Goal: Task Accomplishment & Management: Manage account settings

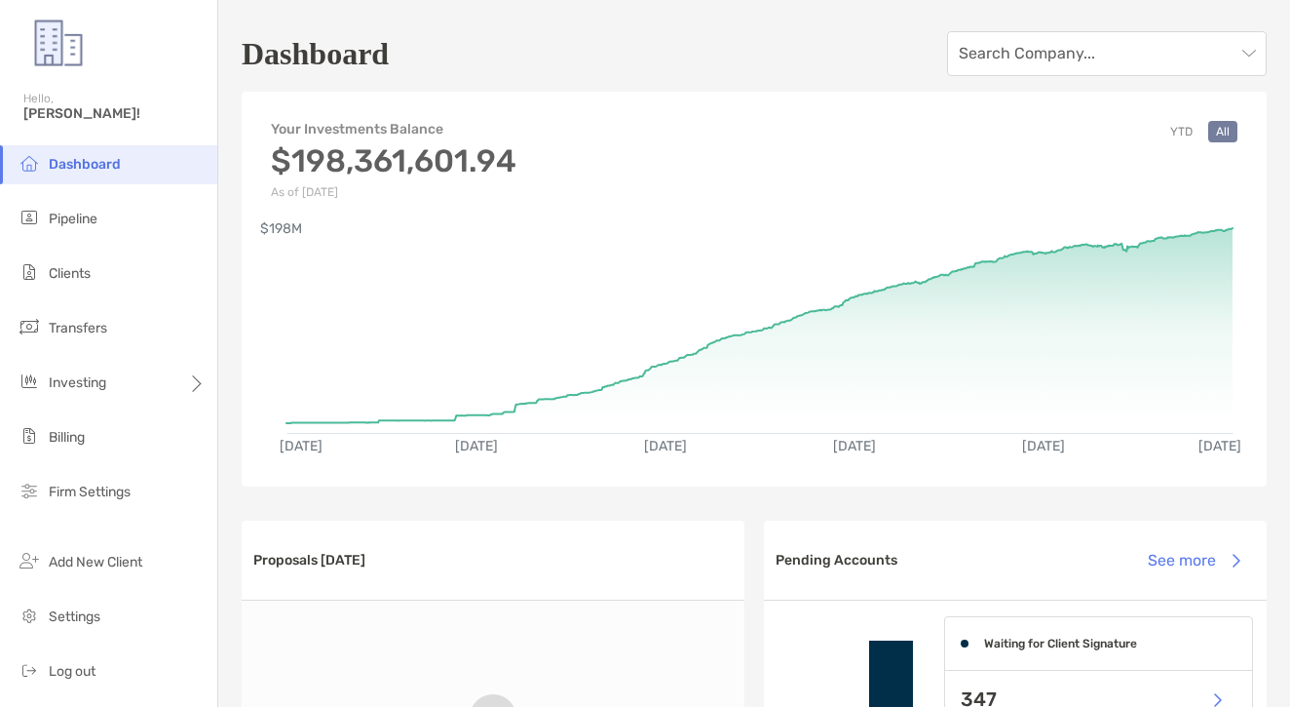
click at [135, 169] on li "Dashboard" at bounding box center [108, 164] width 217 height 39
click at [137, 211] on li "Pipeline" at bounding box center [108, 219] width 217 height 39
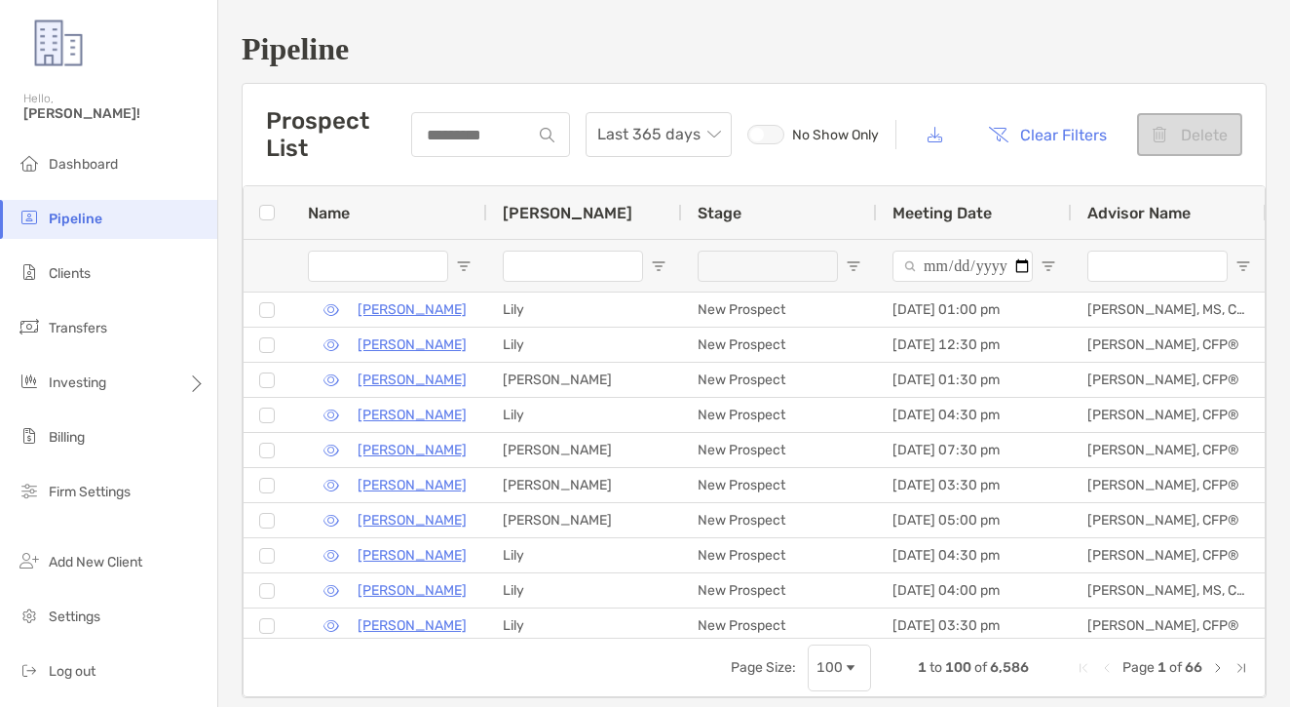
click at [155, 224] on li "Pipeline" at bounding box center [108, 219] width 217 height 39
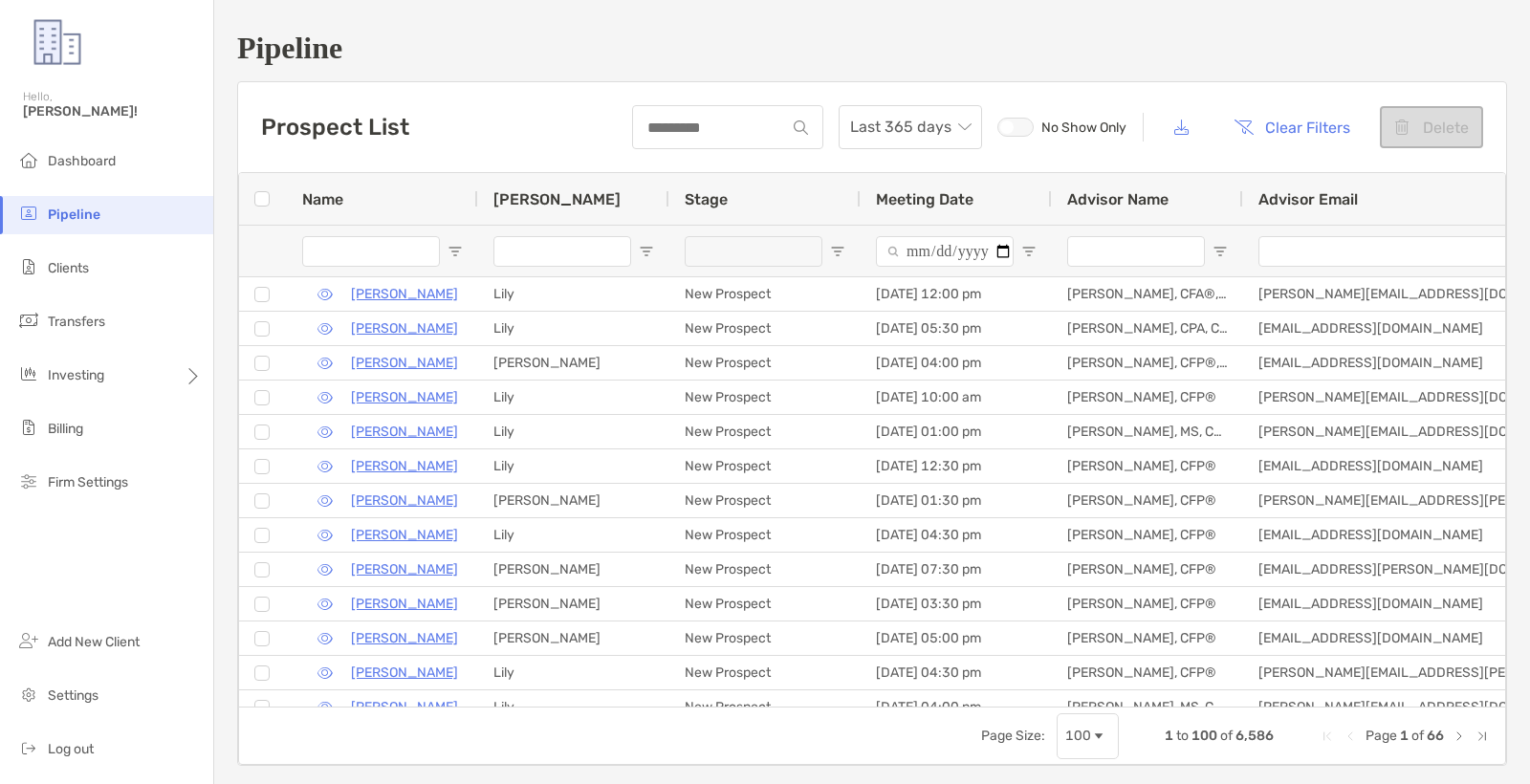
click at [80, 245] on ul "Dashboard Pipeline Clients Transfers Investing Billing Firm Settings" at bounding box center [106, 330] width 213 height 375
click at [80, 252] on li "Clients" at bounding box center [106, 268] width 213 height 38
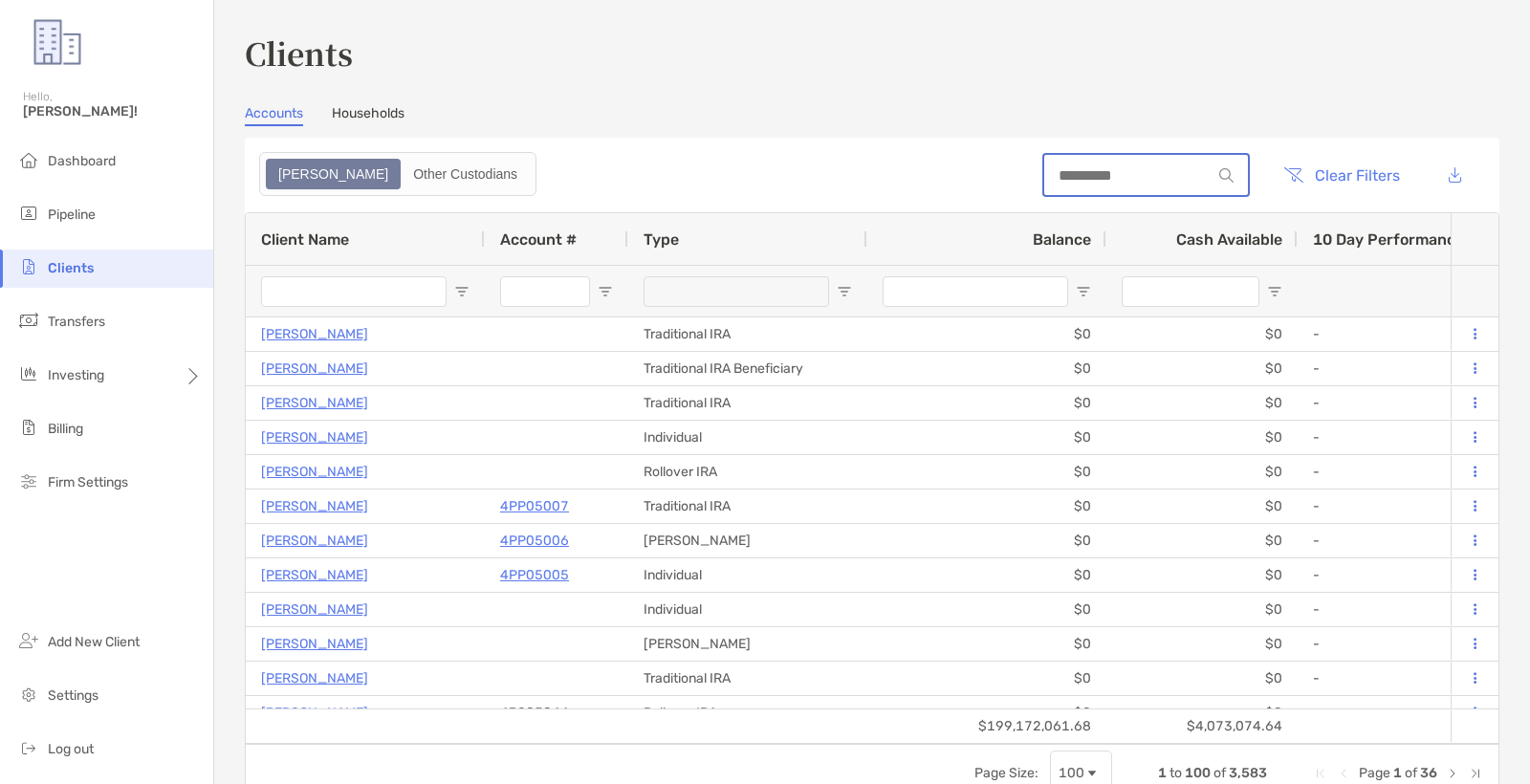
click at [1134, 183] on input at bounding box center [1128, 176] width 168 height 17
click at [1096, 183] on input at bounding box center [1128, 176] width 168 height 17
click at [1044, 168] on input at bounding box center [1128, 176] width 168 height 17
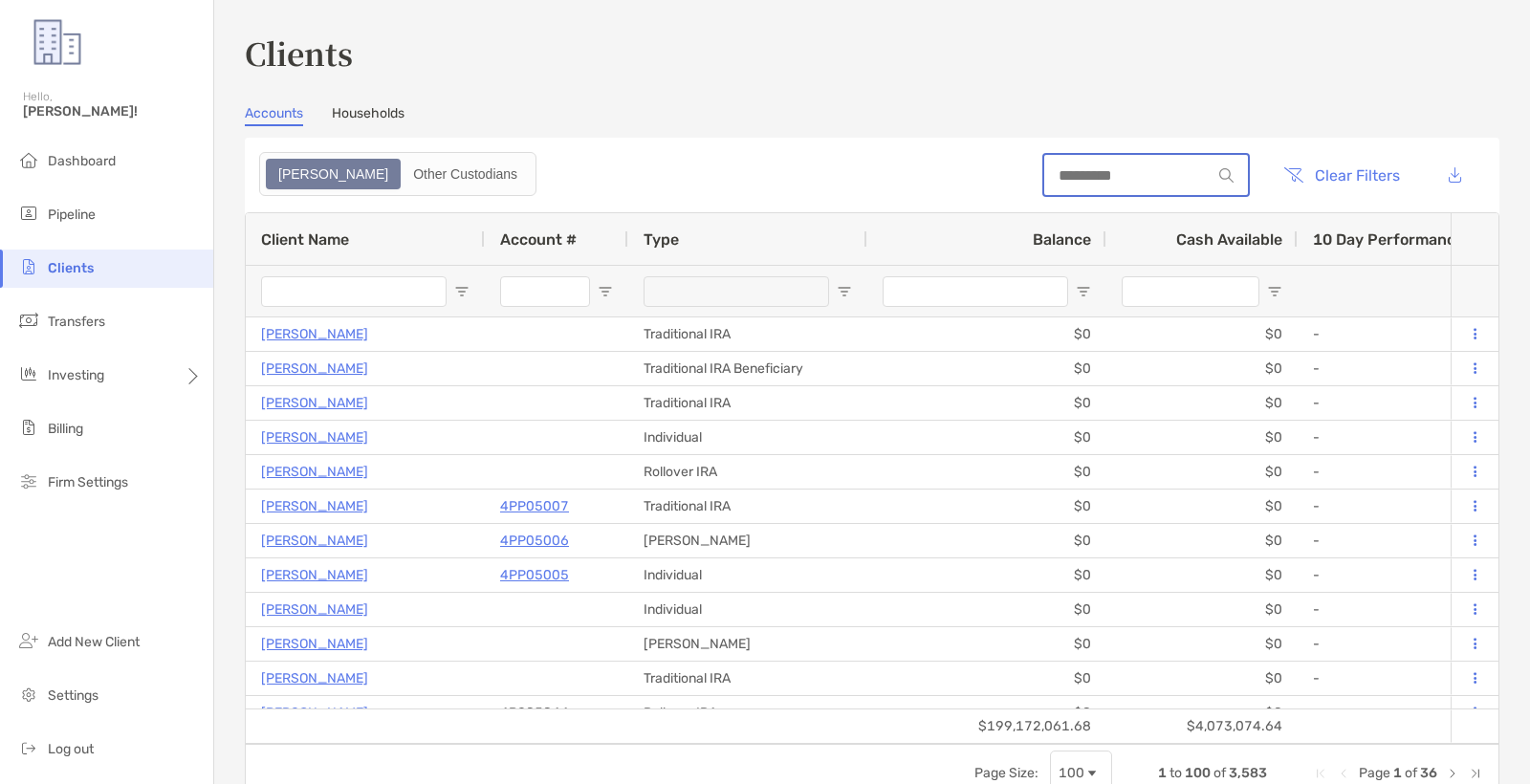
paste input "********"
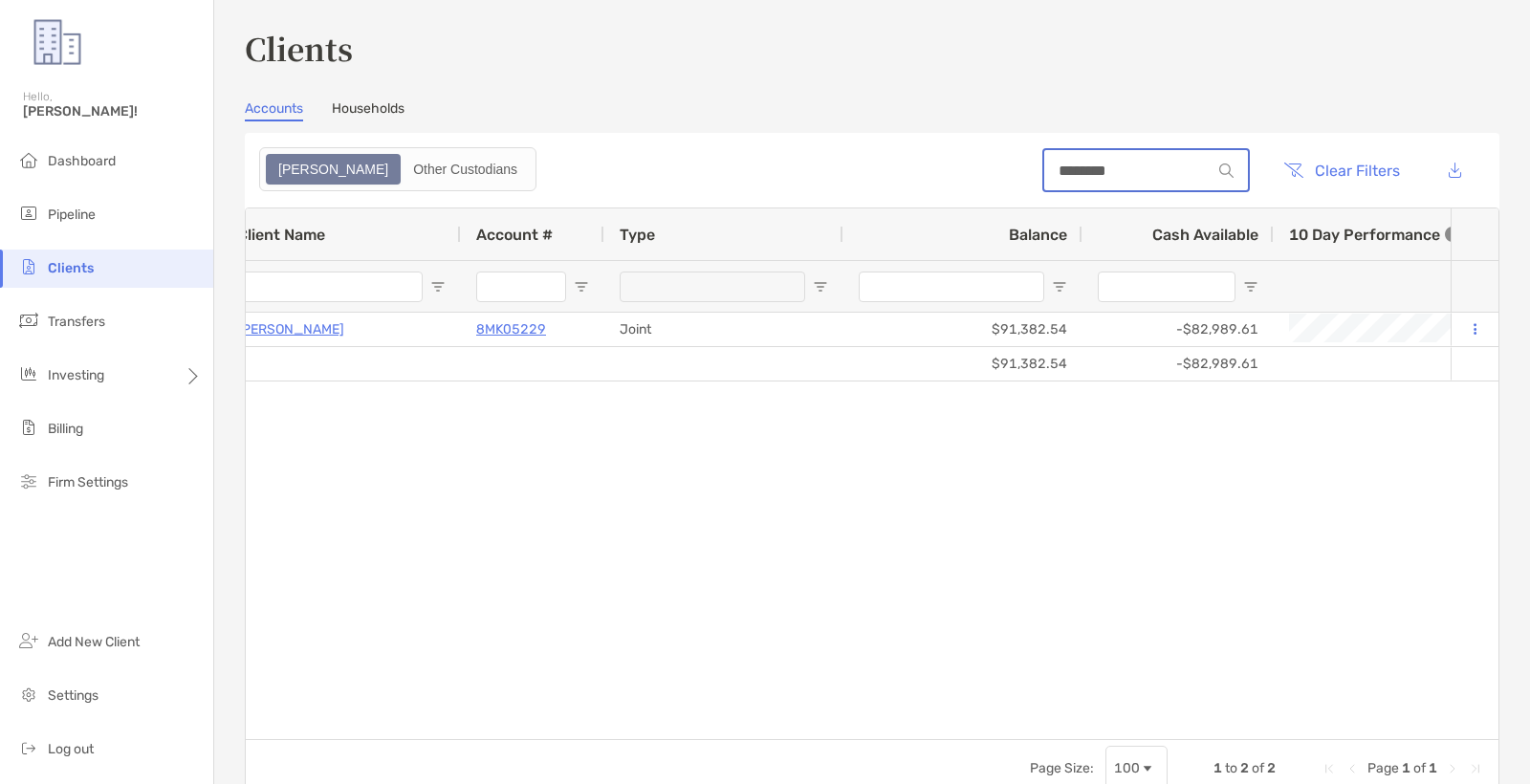
type input "********"
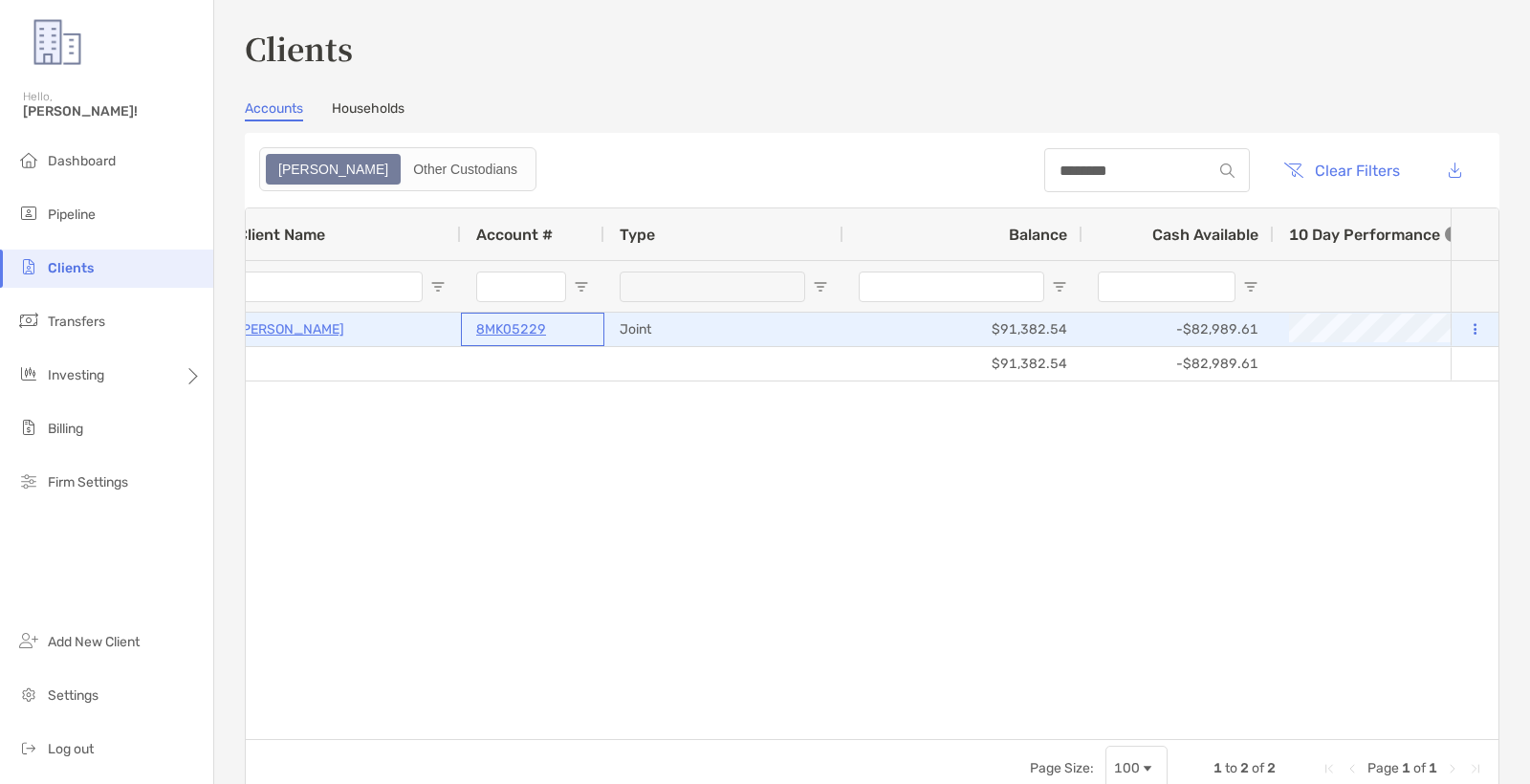
click at [491, 328] on p "8MK05229" at bounding box center [510, 330] width 70 height 24
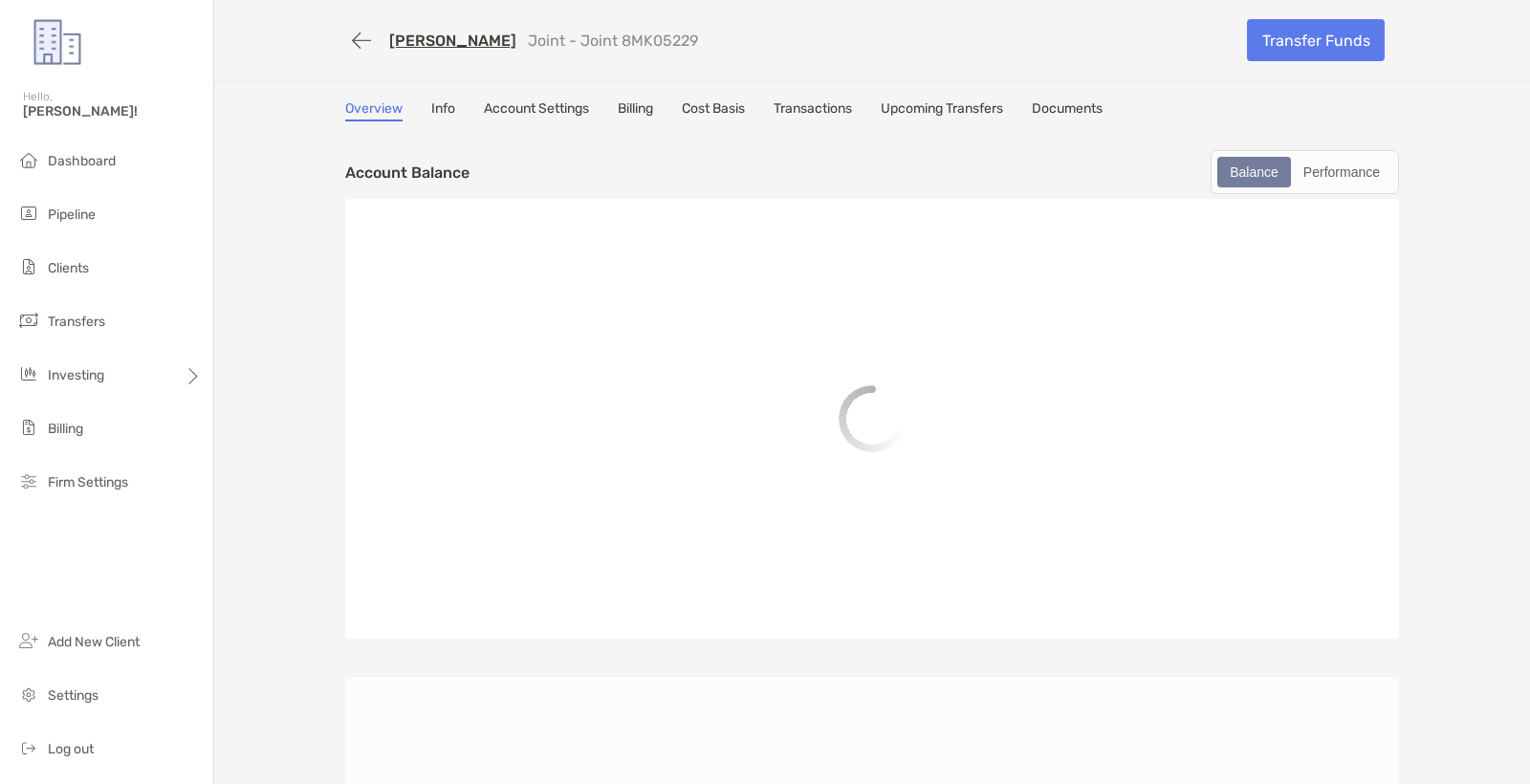
scroll to position [2, 0]
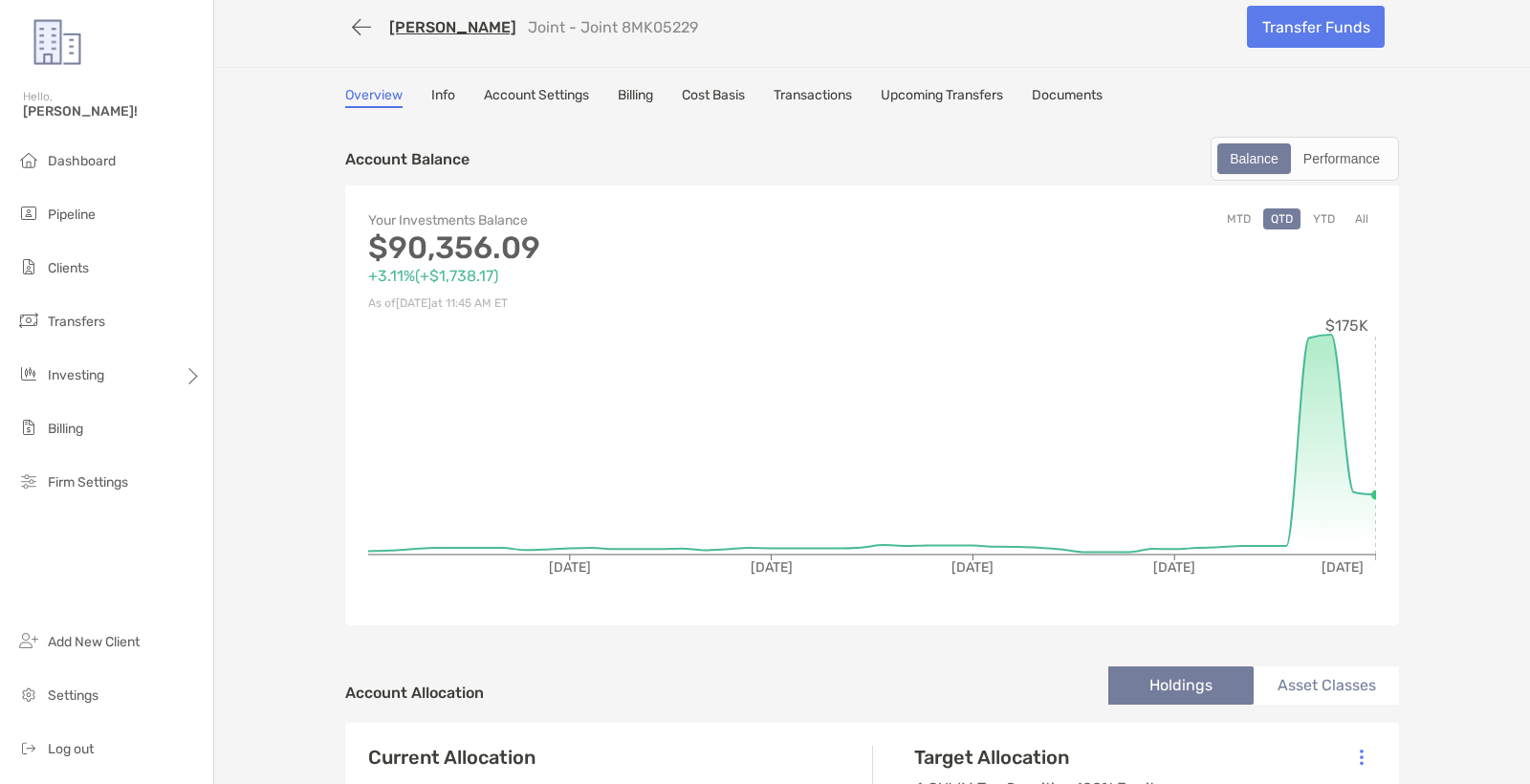
click at [813, 106] on link "Transactions" at bounding box center [814, 97] width 79 height 21
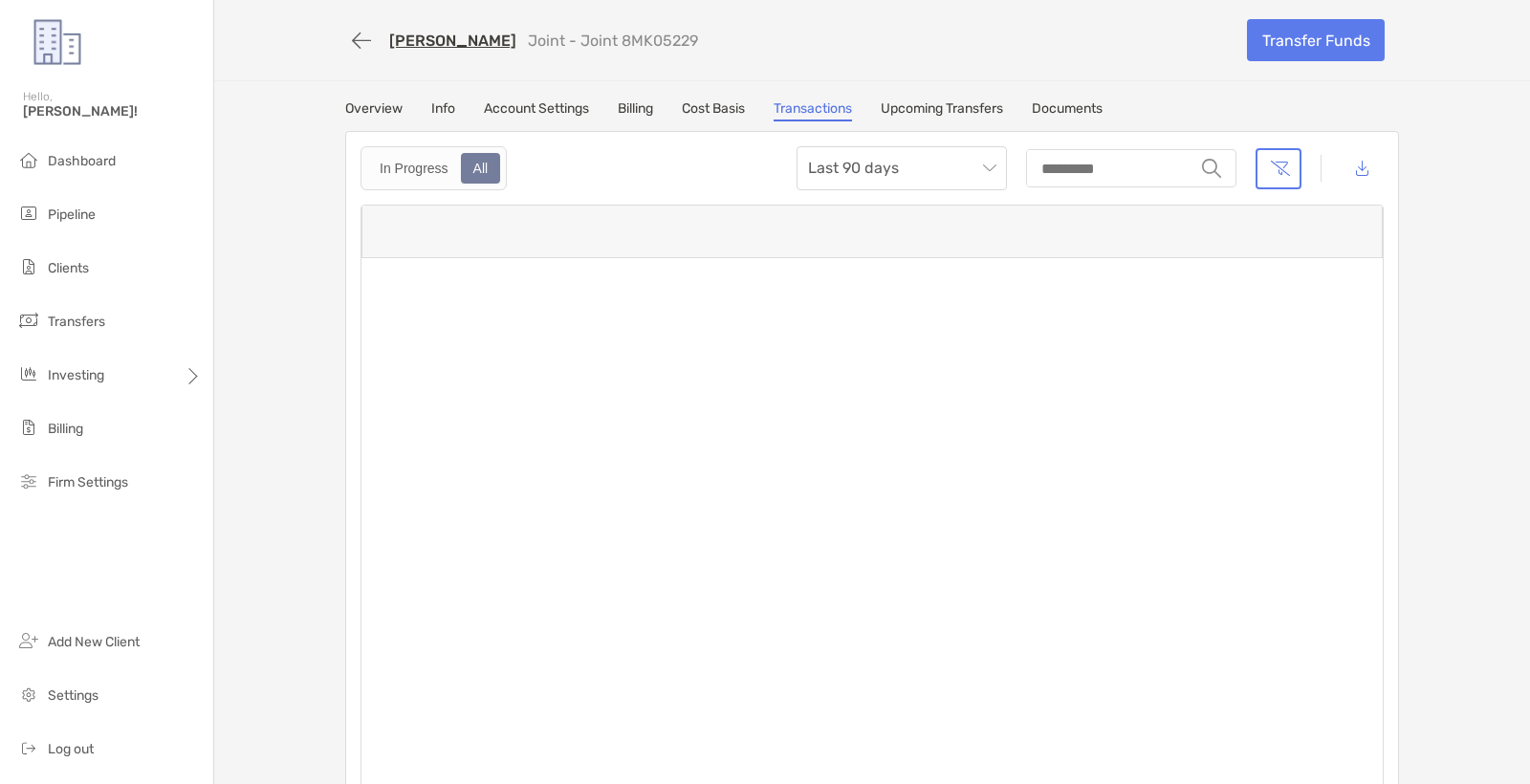
click at [815, 102] on link "Transactions" at bounding box center [814, 110] width 79 height 21
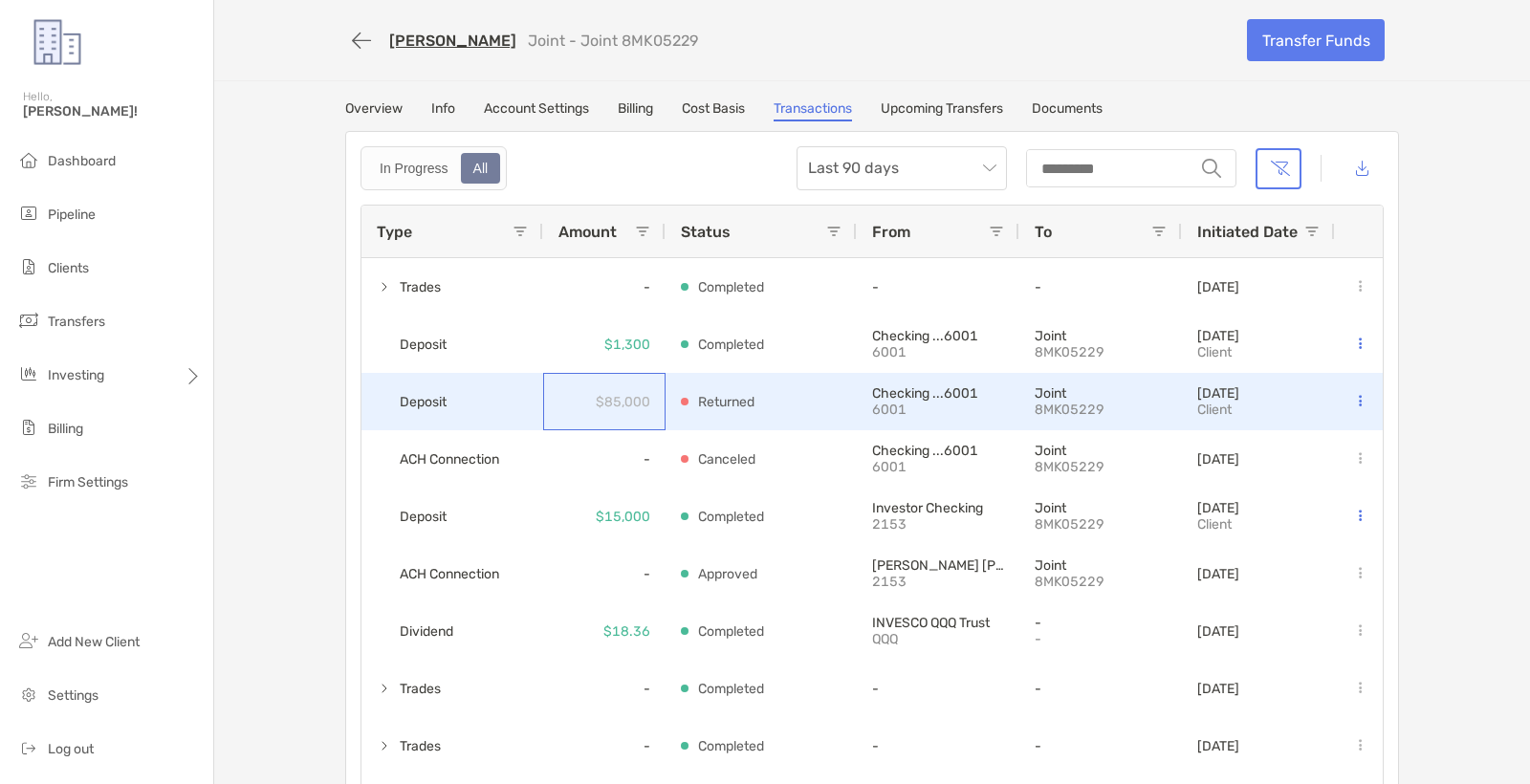
scroll to position [1, 0]
click at [627, 413] on div "$85,000" at bounding box center [623, 401] width 55 height 56
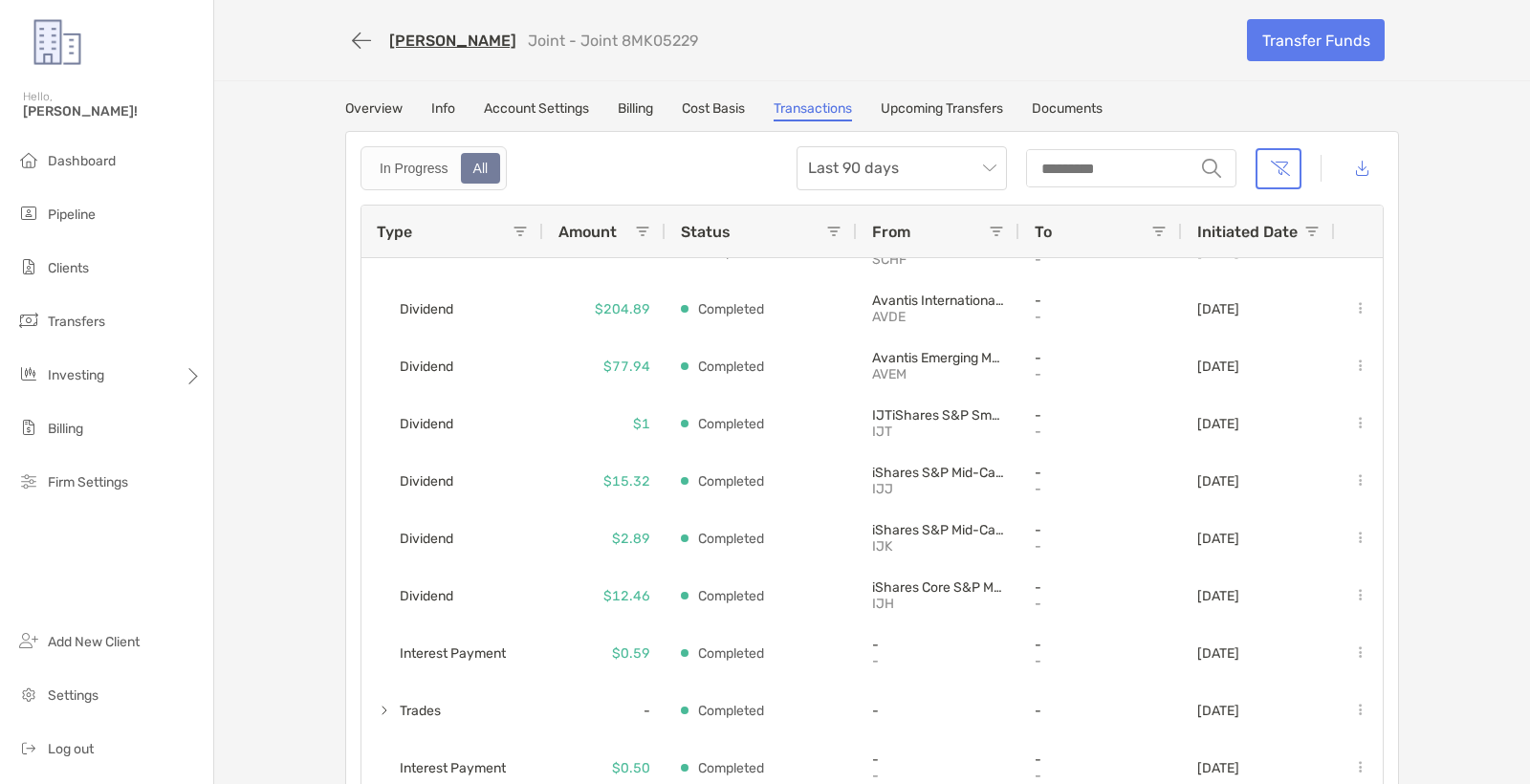
scroll to position [0, 0]
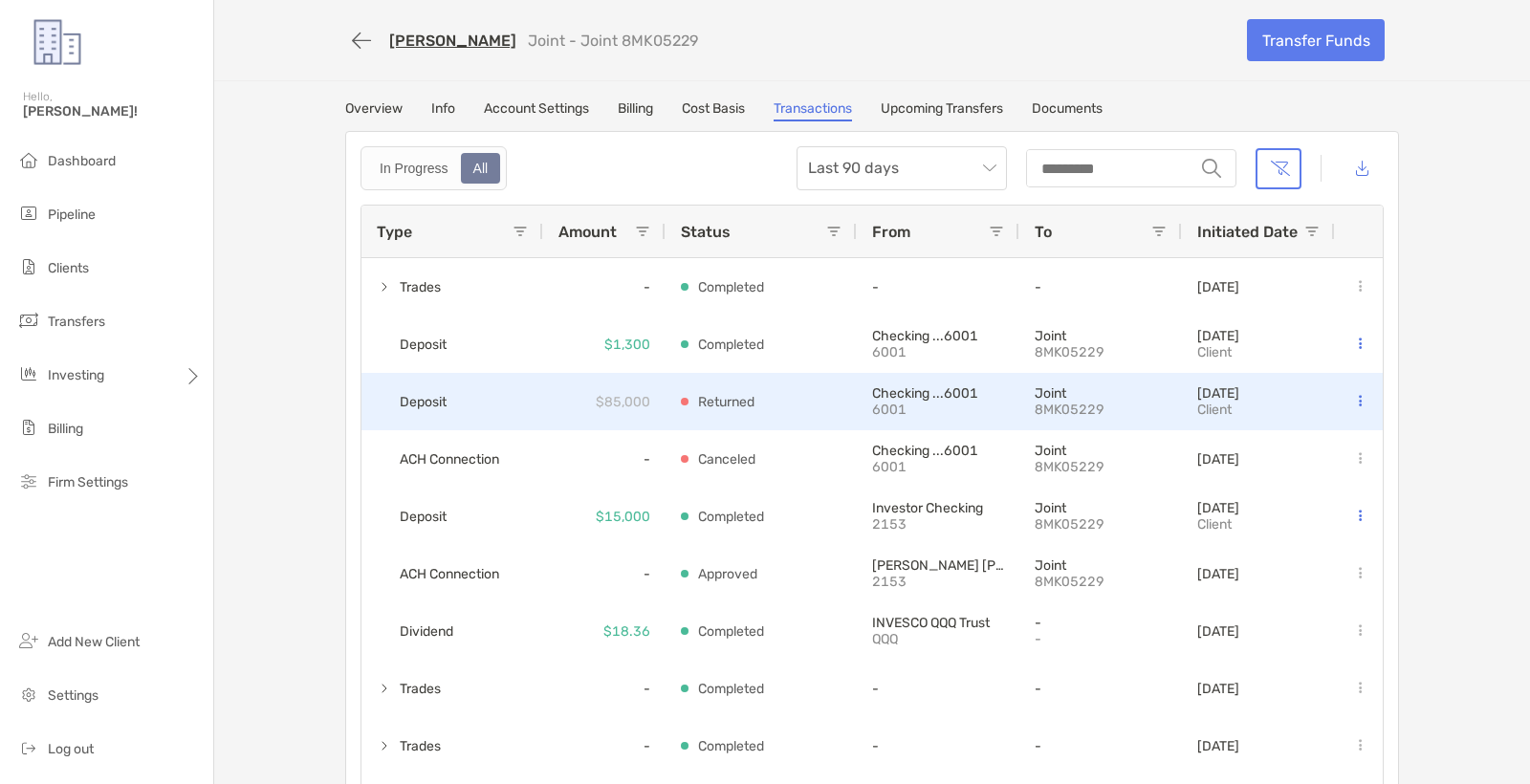
click at [536, 389] on div "Deposit" at bounding box center [451, 401] width 182 height 57
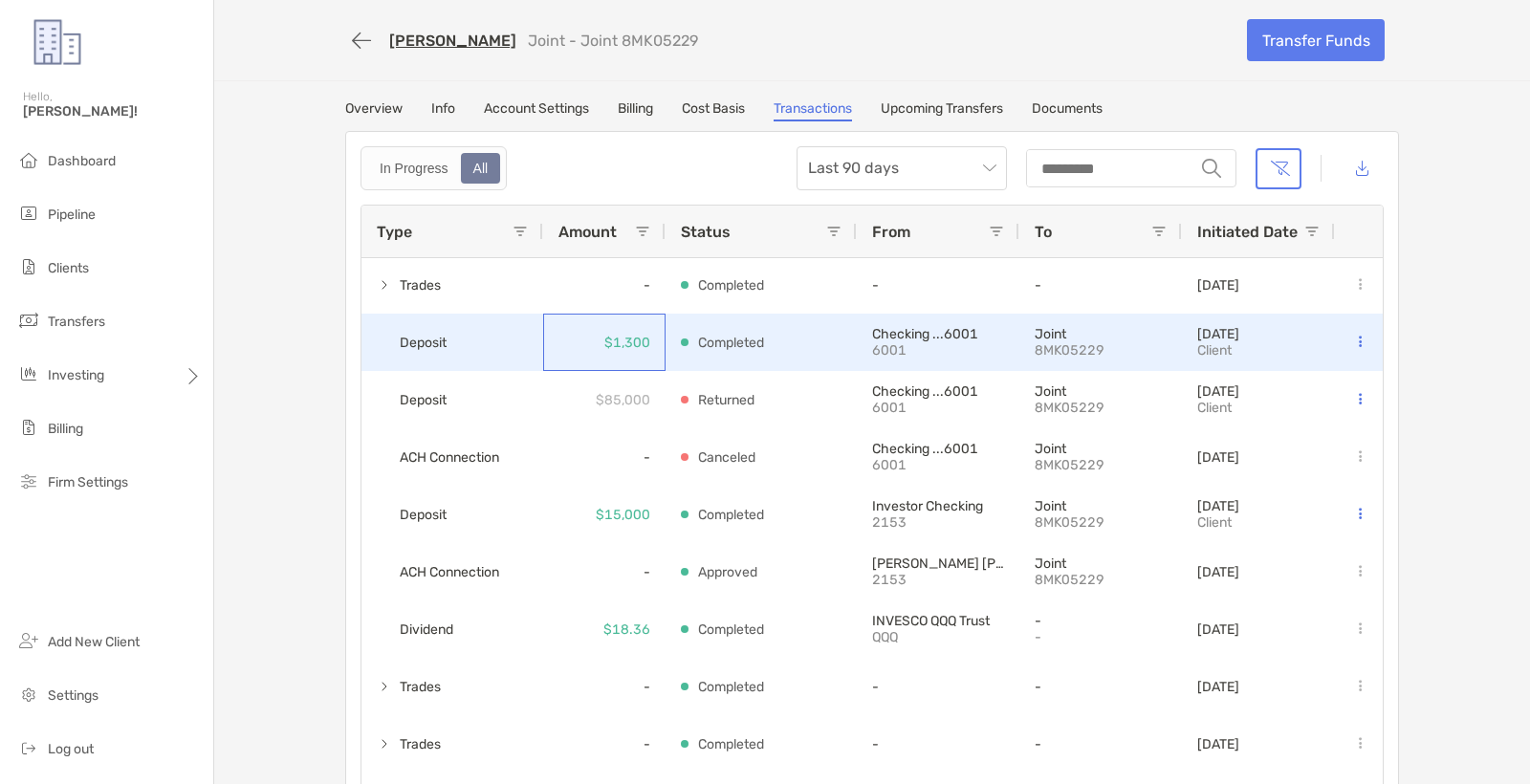
click at [638, 358] on div "$1,300" at bounding box center [627, 342] width 46 height 56
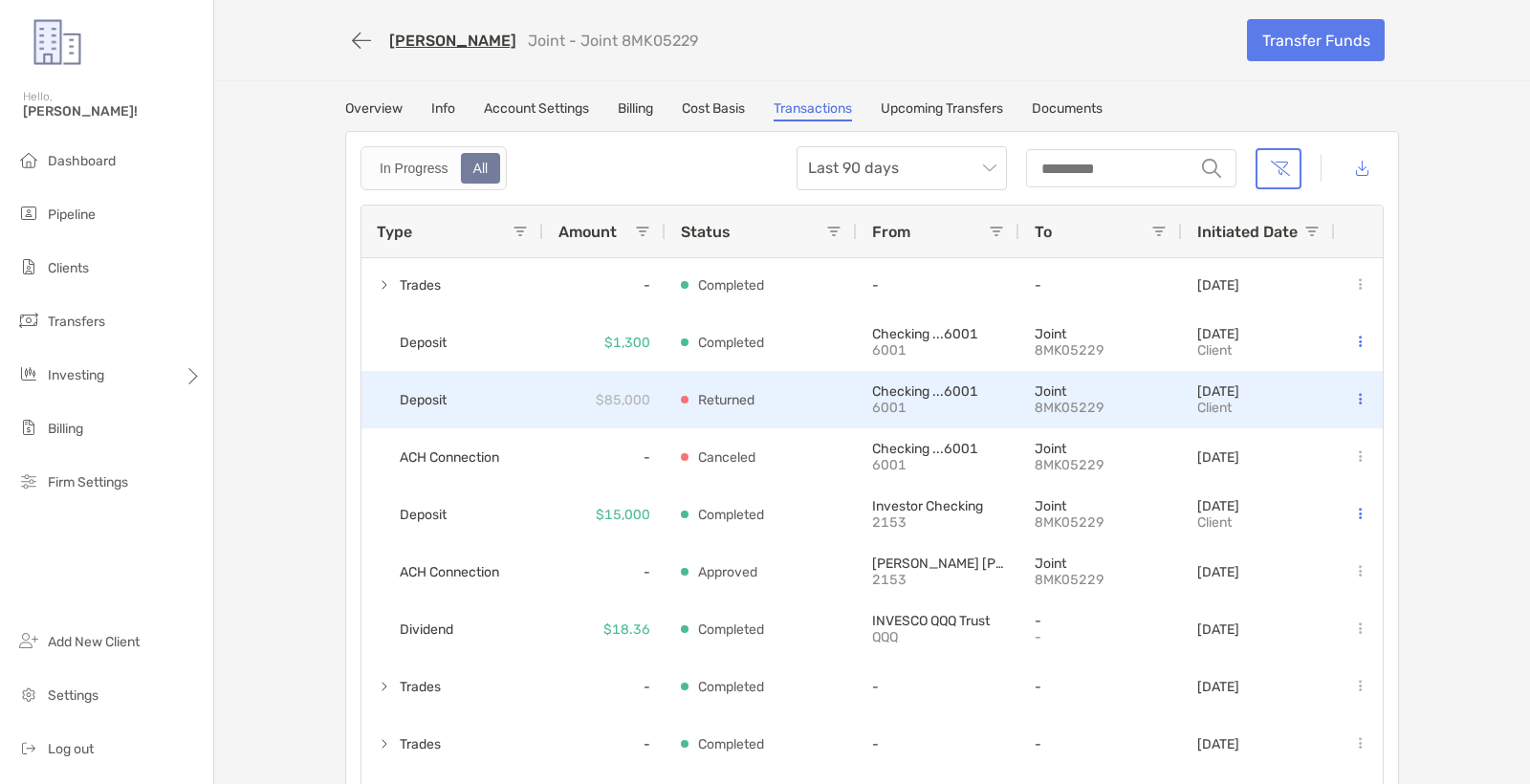
click at [887, 428] on div "Checking ...6001 6001" at bounding box center [938, 399] width 163 height 57
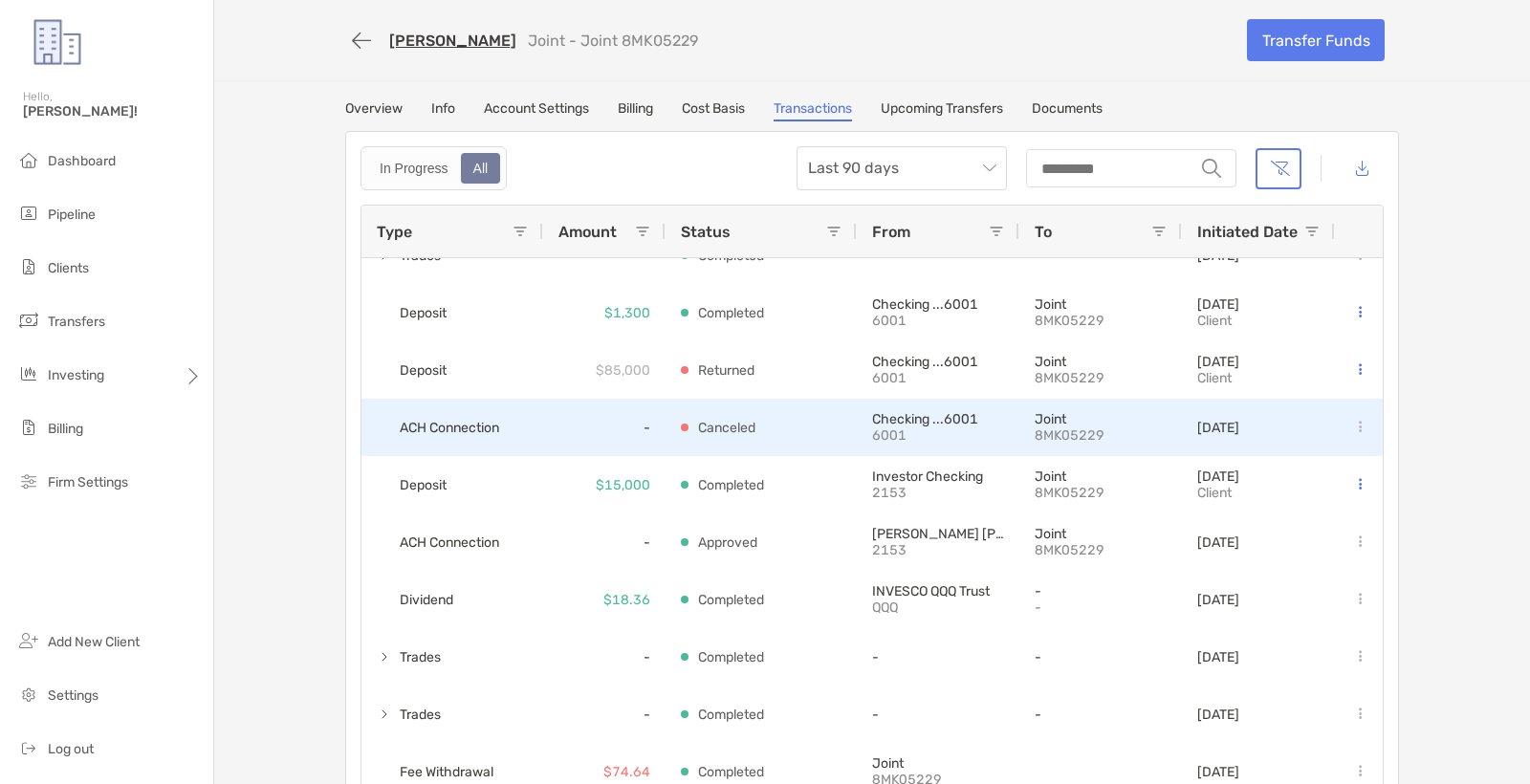
click at [888, 452] on div "Checking ...6001 6001" at bounding box center [938, 427] width 132 height 56
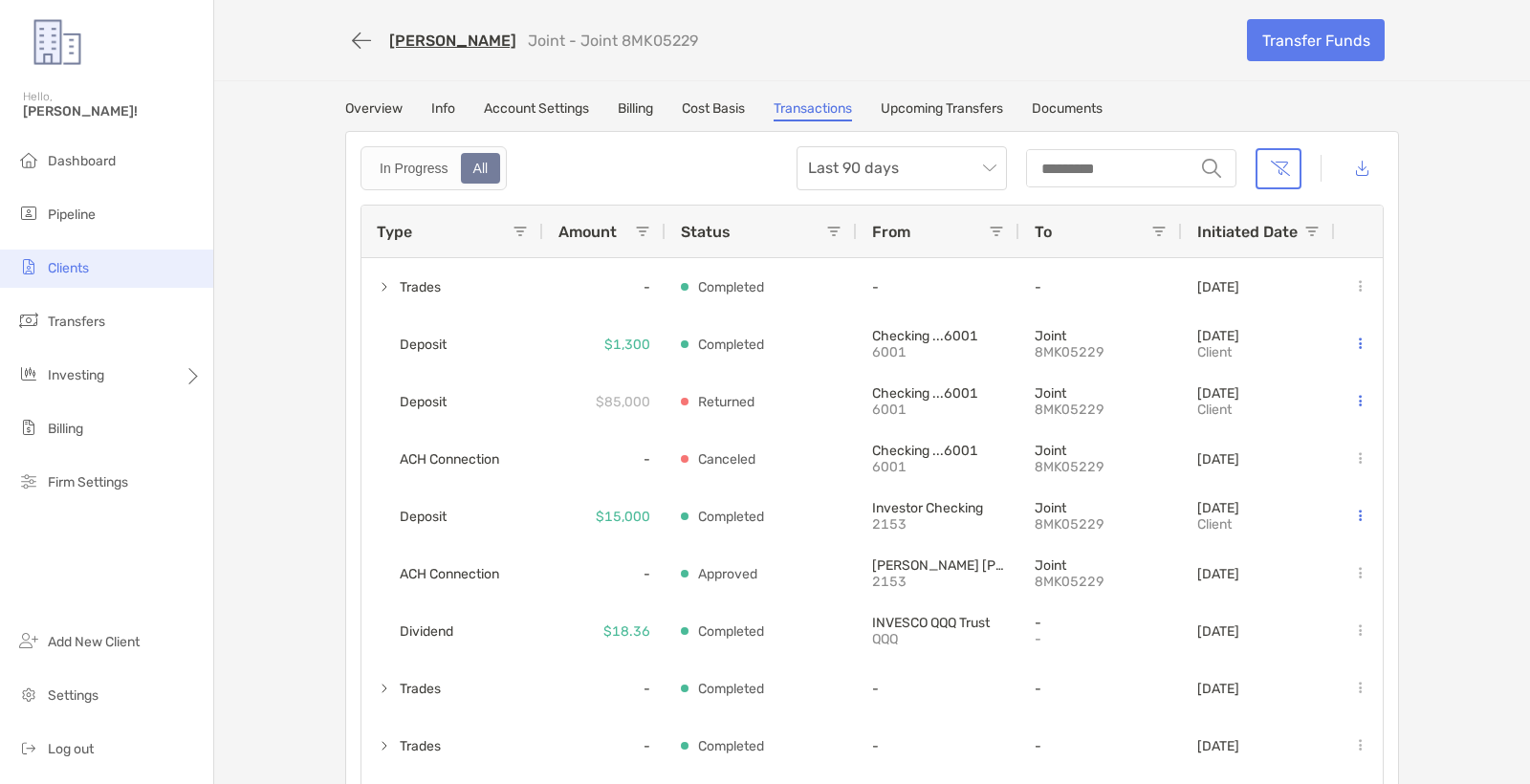
drag, startPoint x: 120, startPoint y: 281, endPoint x: 118, endPoint y: 255, distance: 26.1
click at [120, 281] on li "Clients" at bounding box center [106, 268] width 213 height 38
click at [118, 255] on li "Clients" at bounding box center [106, 268] width 213 height 38
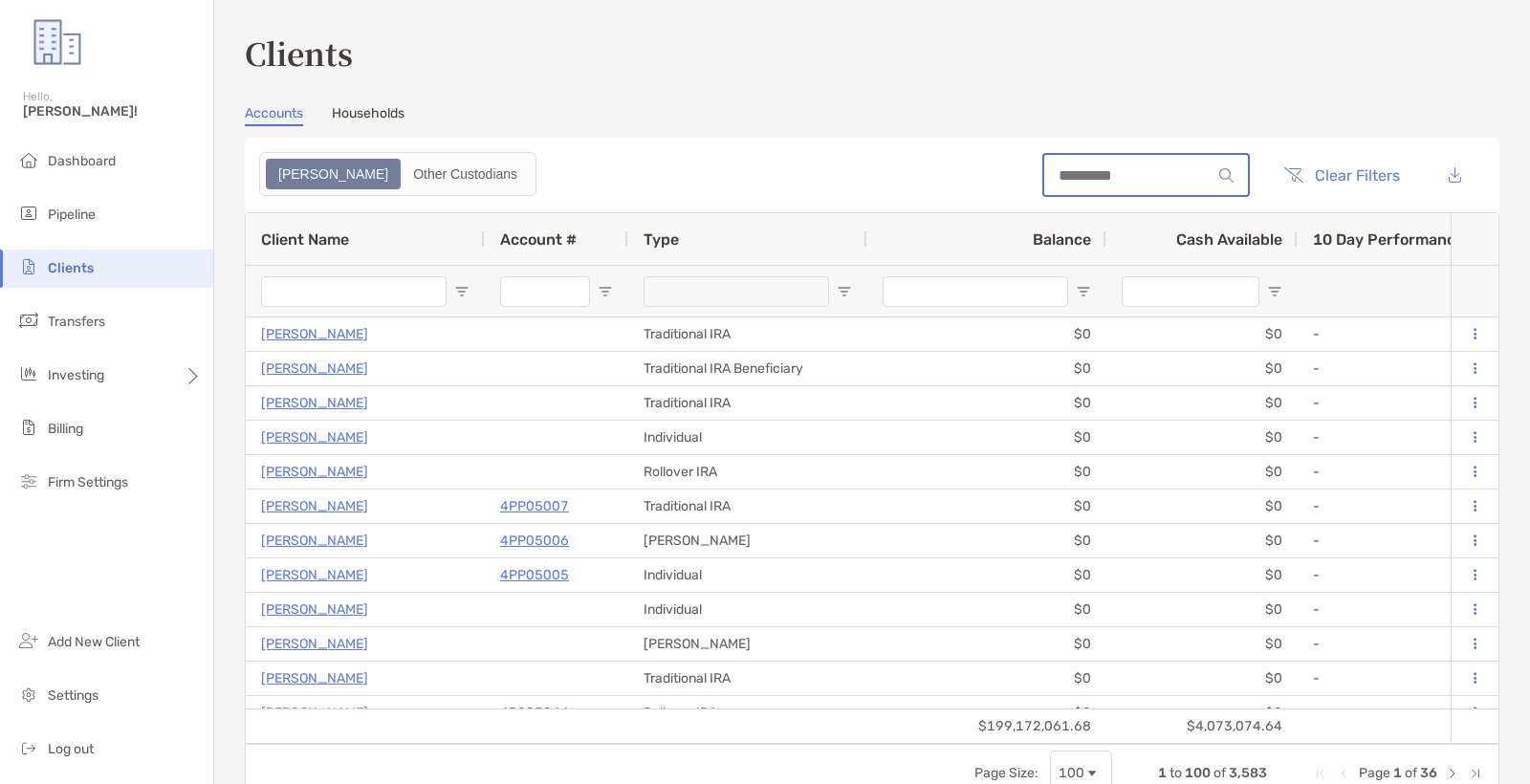
click at [1173, 171] on input at bounding box center [1128, 176] width 168 height 17
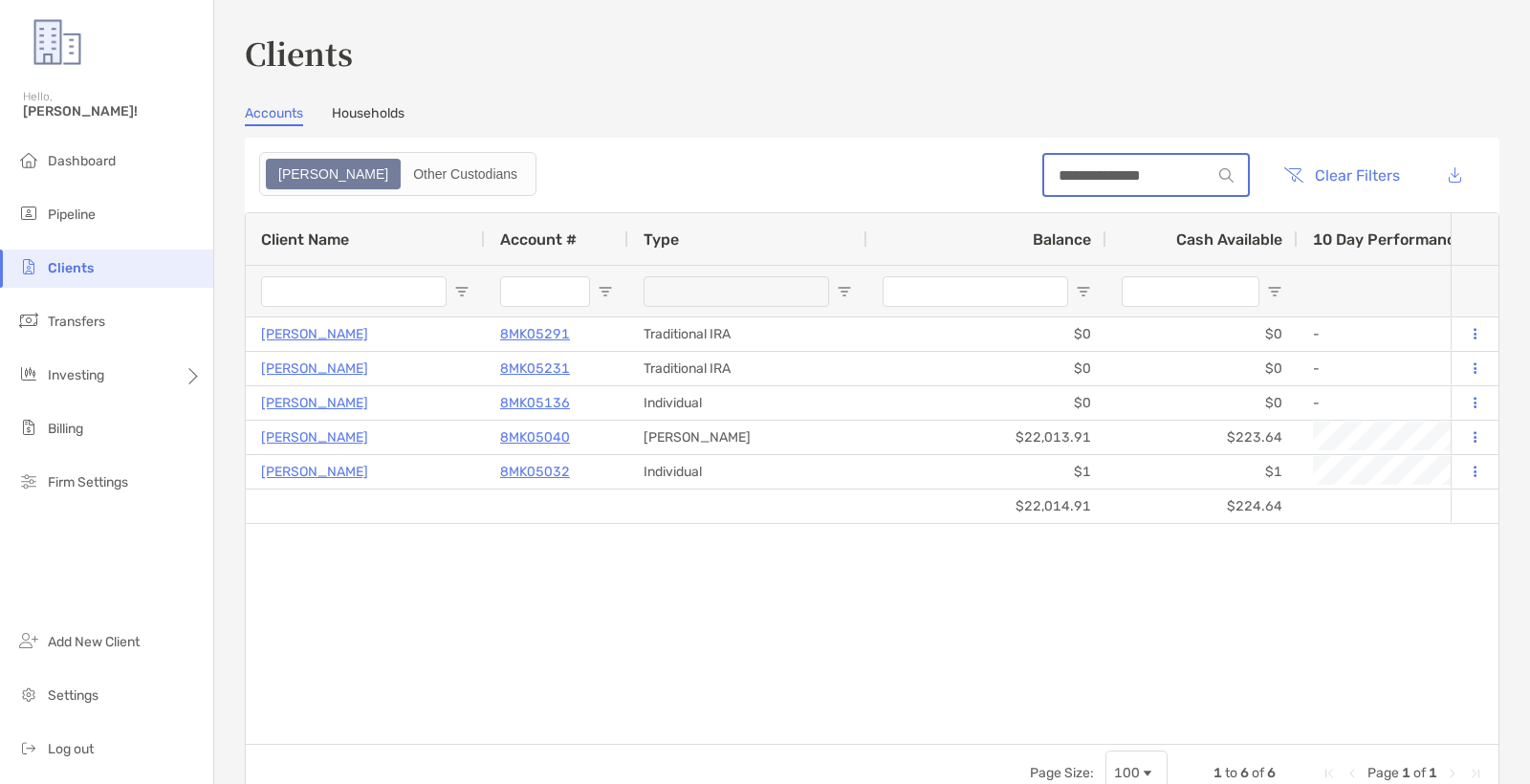
type input "**********"
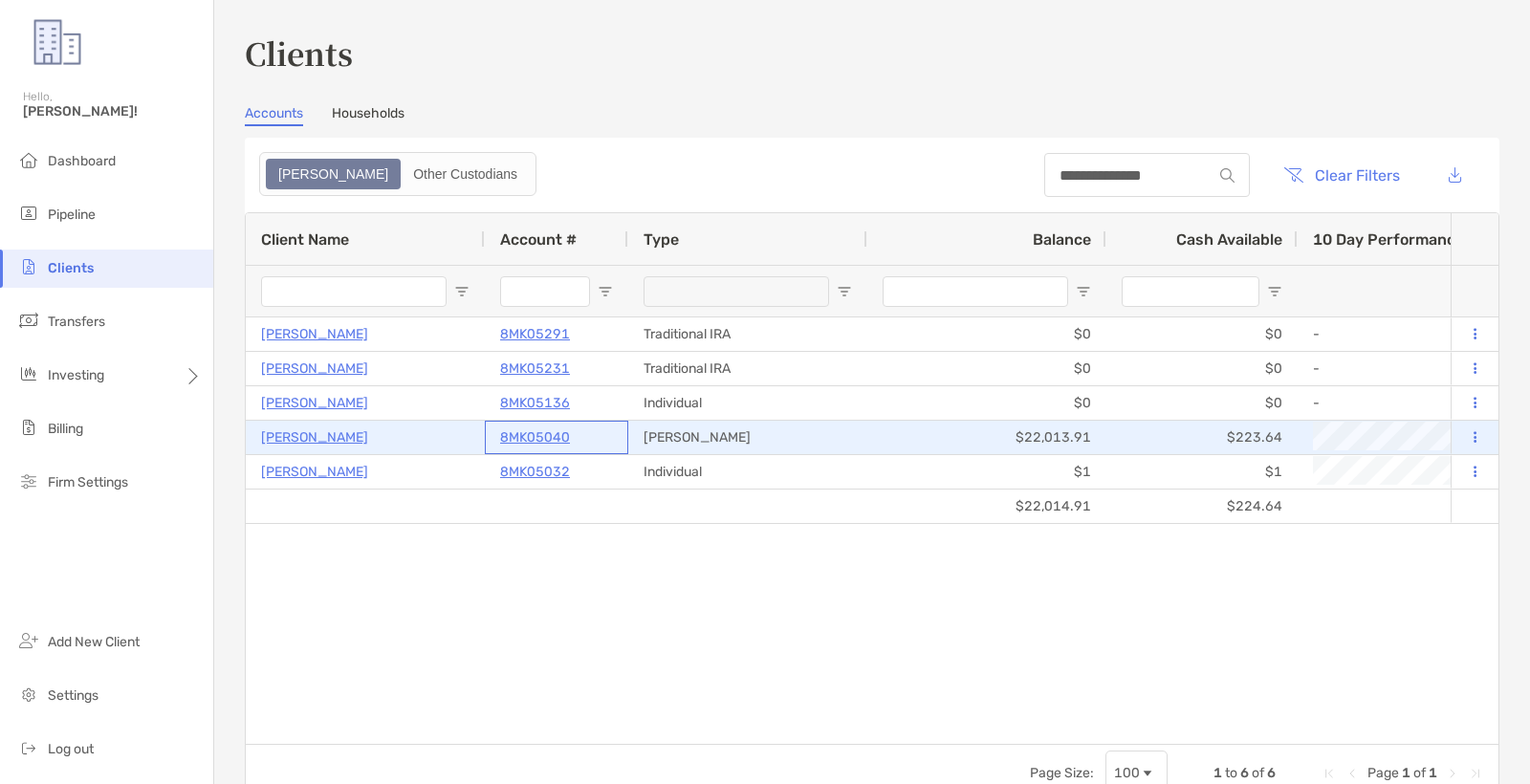
click at [556, 434] on p "8MK05040" at bounding box center [535, 438] width 70 height 24
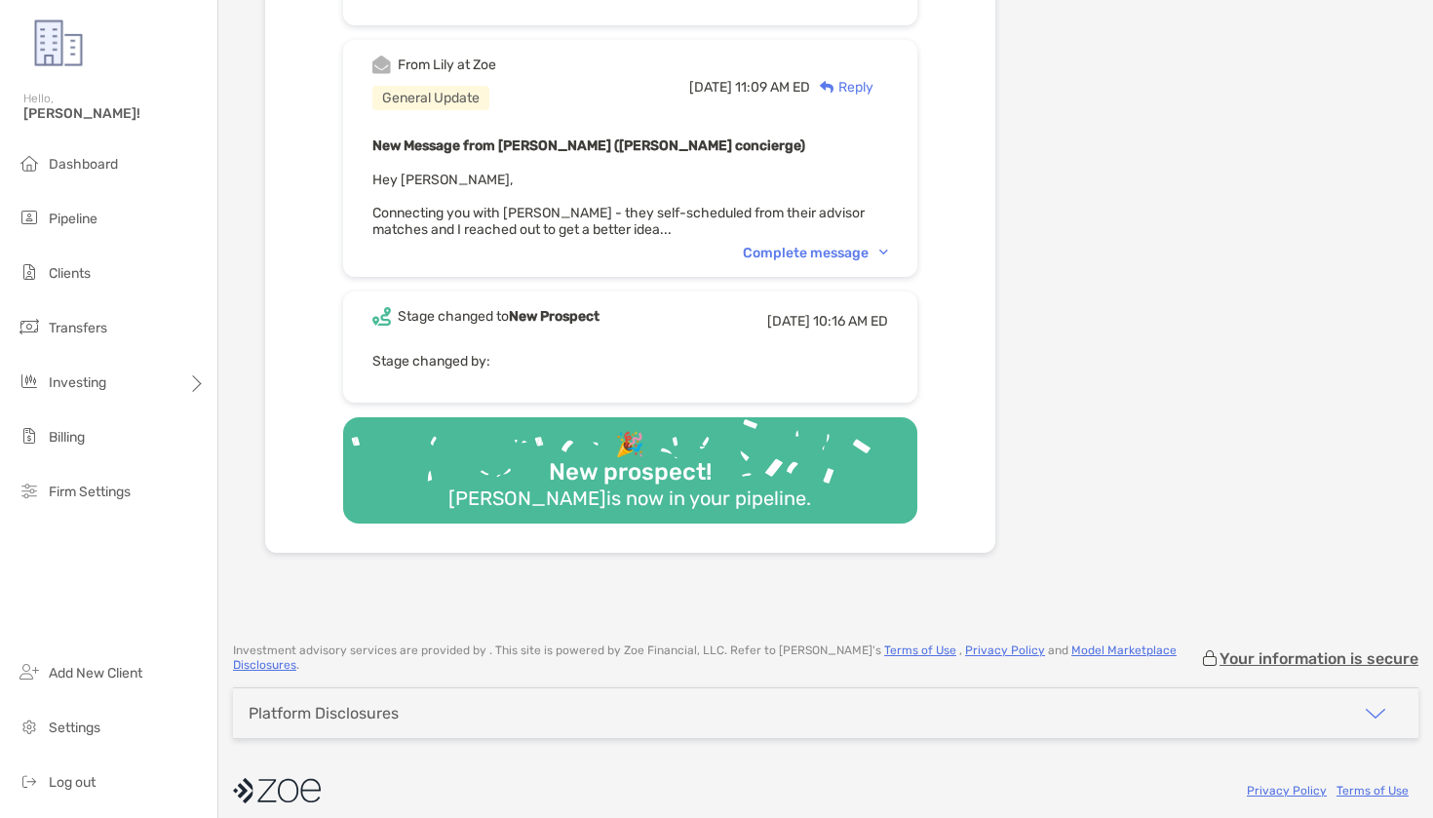
scroll to position [1900, 0]
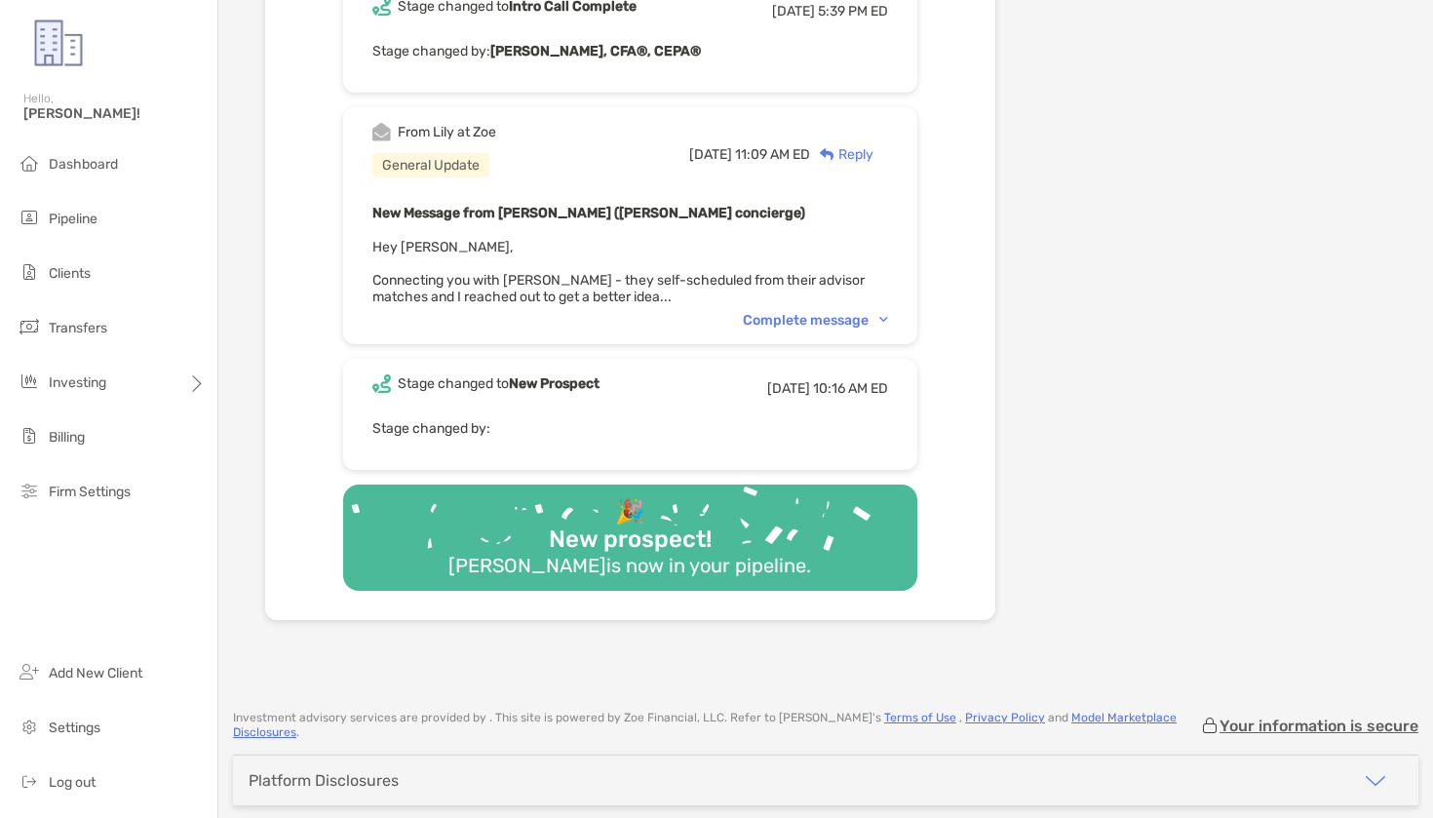
click at [789, 307] on div "From [PERSON_NAME] at [PERSON_NAME] General Update [DATE] 11:09 AM ED Reply New…" at bounding box center [630, 225] width 574 height 237
click at [782, 314] on div "Complete message" at bounding box center [815, 320] width 145 height 17
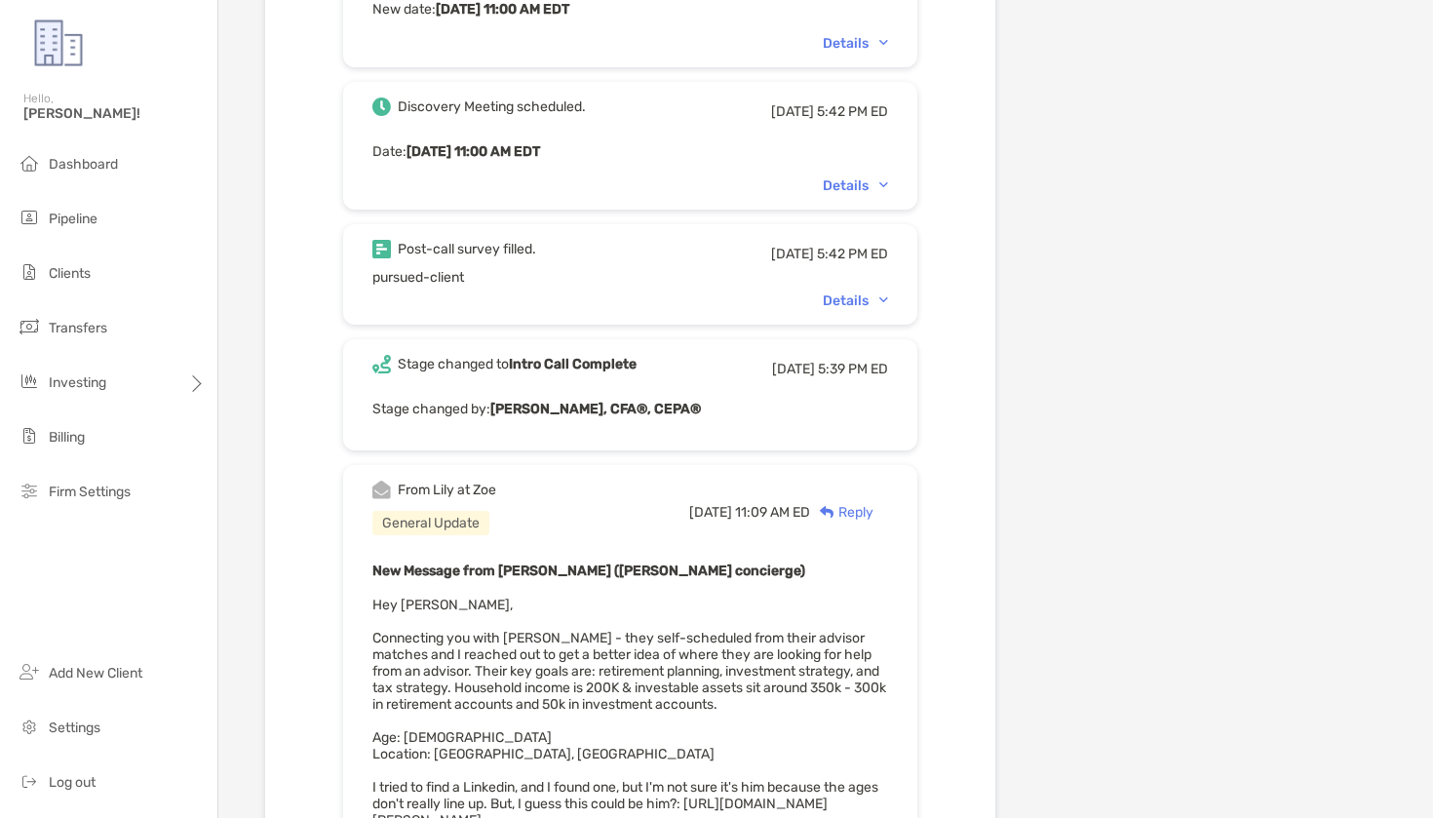
scroll to position [1536, 0]
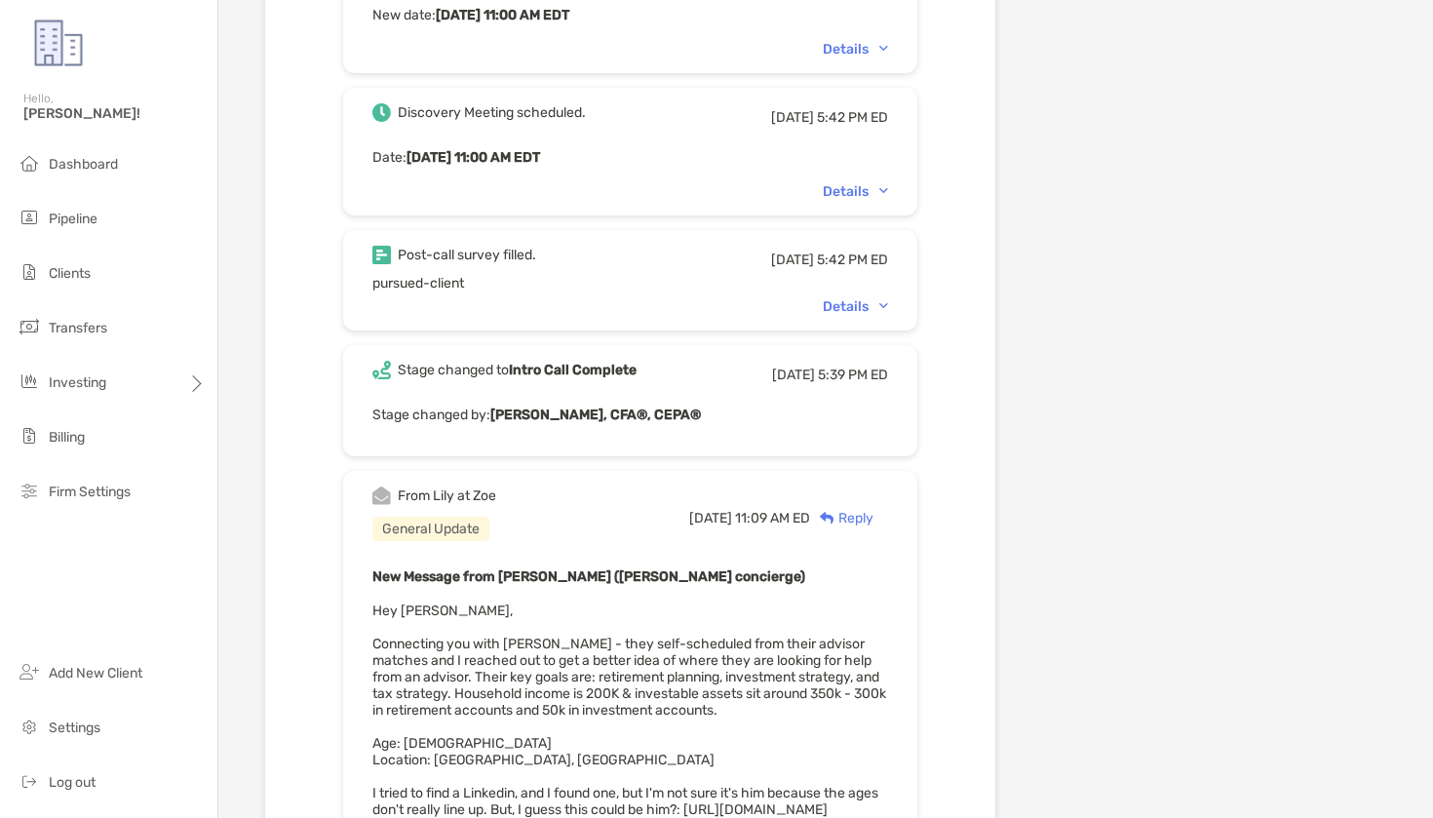
click at [840, 307] on div "Details" at bounding box center [855, 306] width 65 height 17
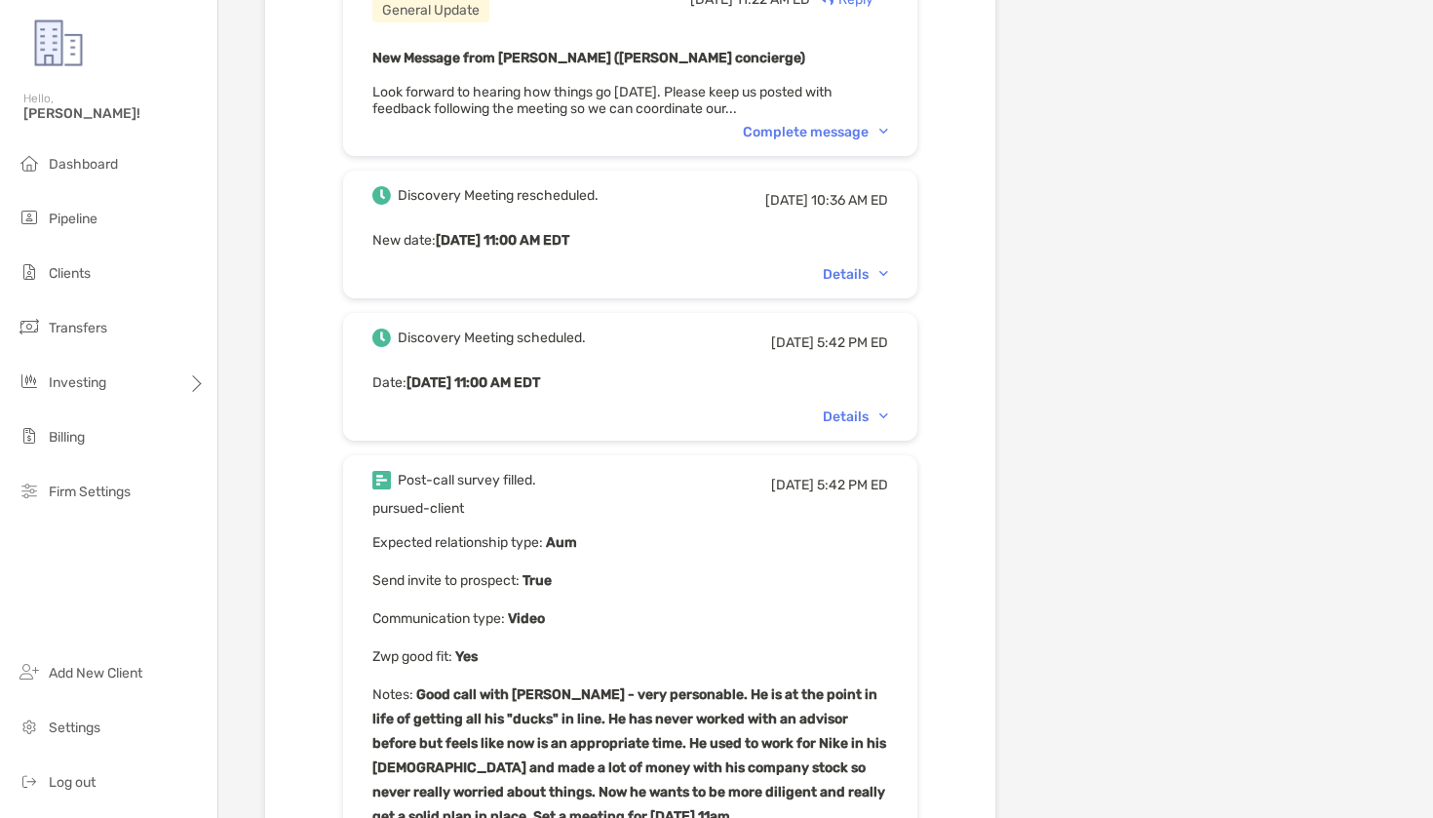
scroll to position [1302, 0]
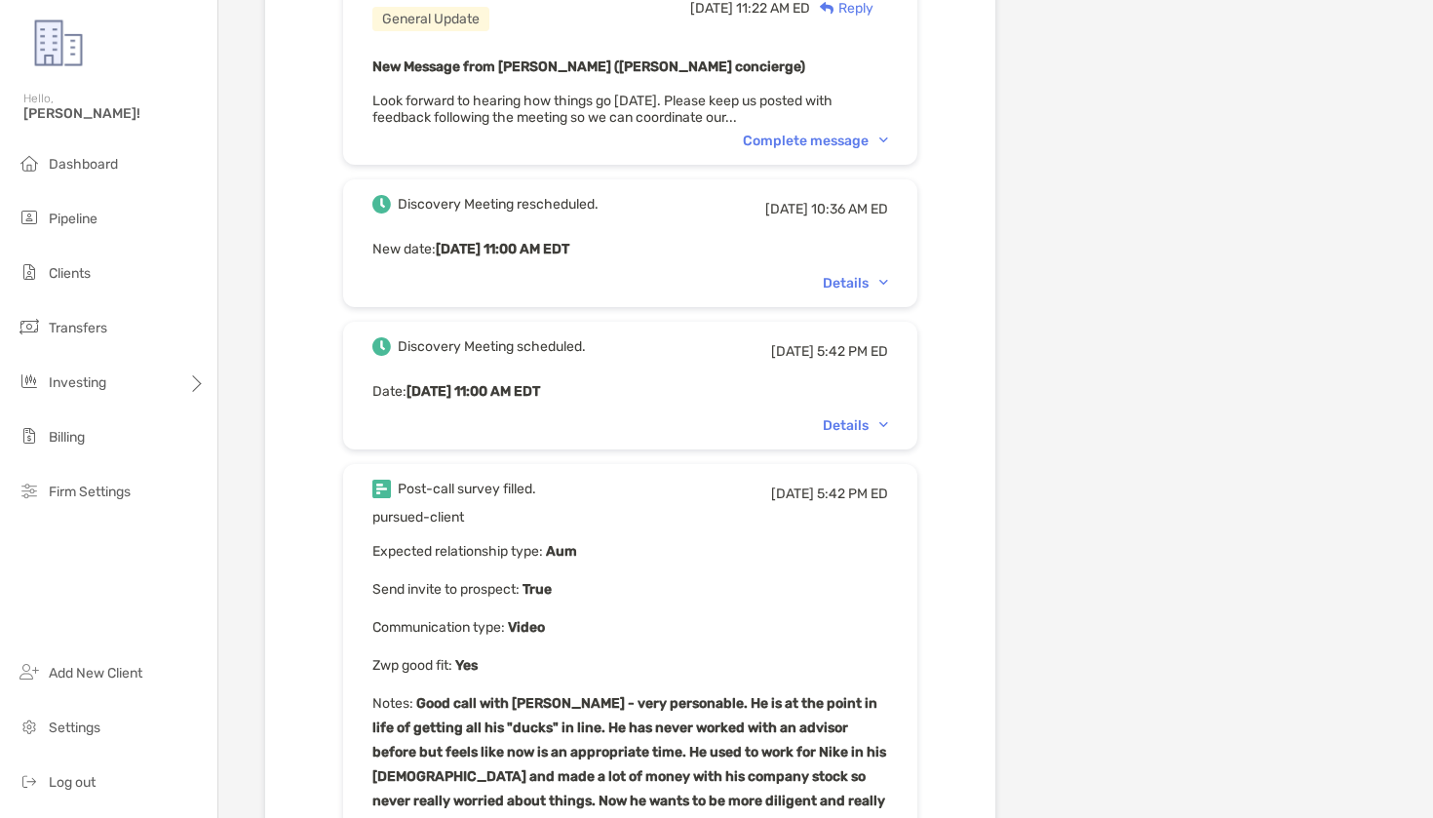
click at [852, 281] on div "Details" at bounding box center [855, 283] width 65 height 17
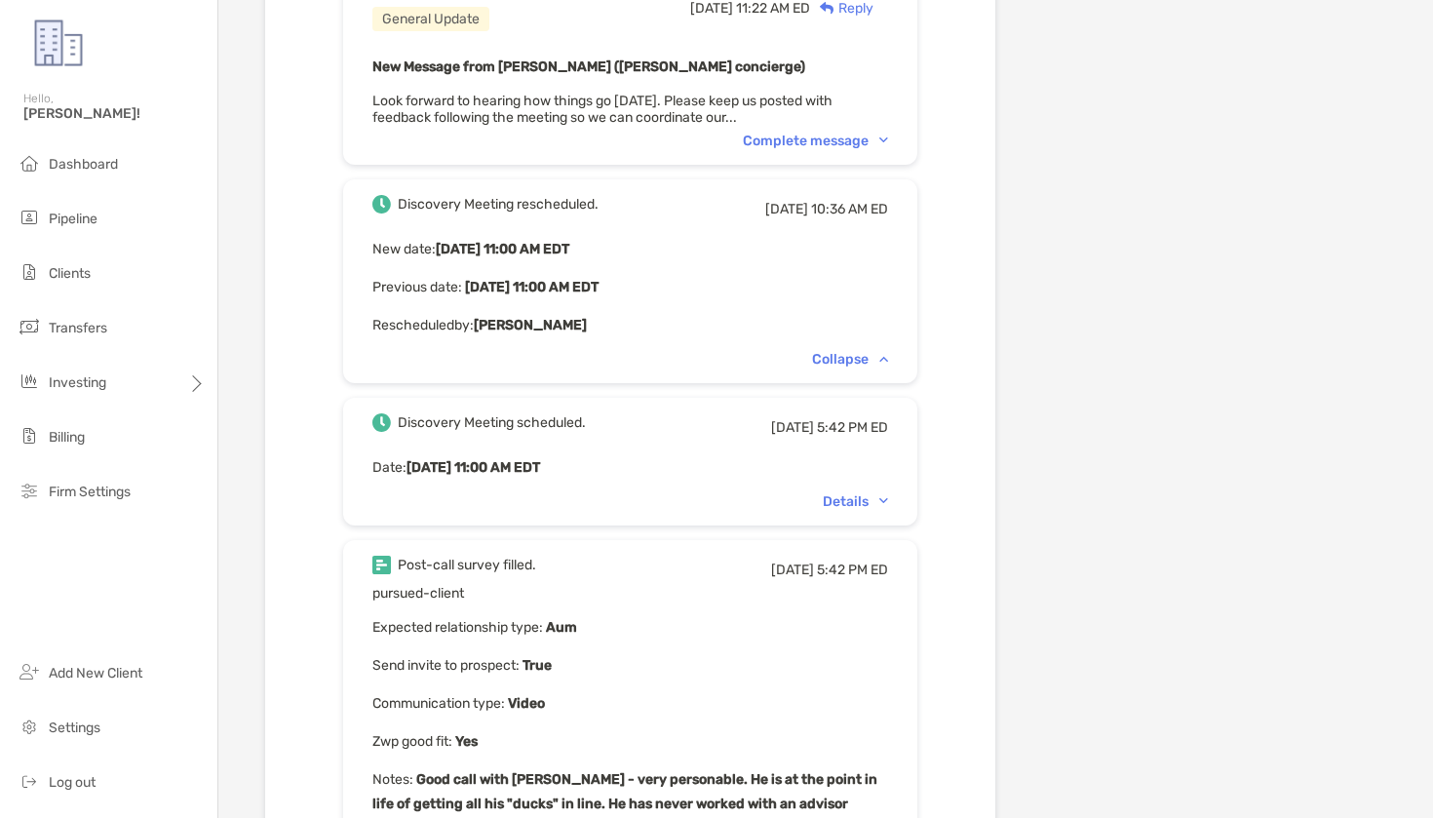
scroll to position [1290, 0]
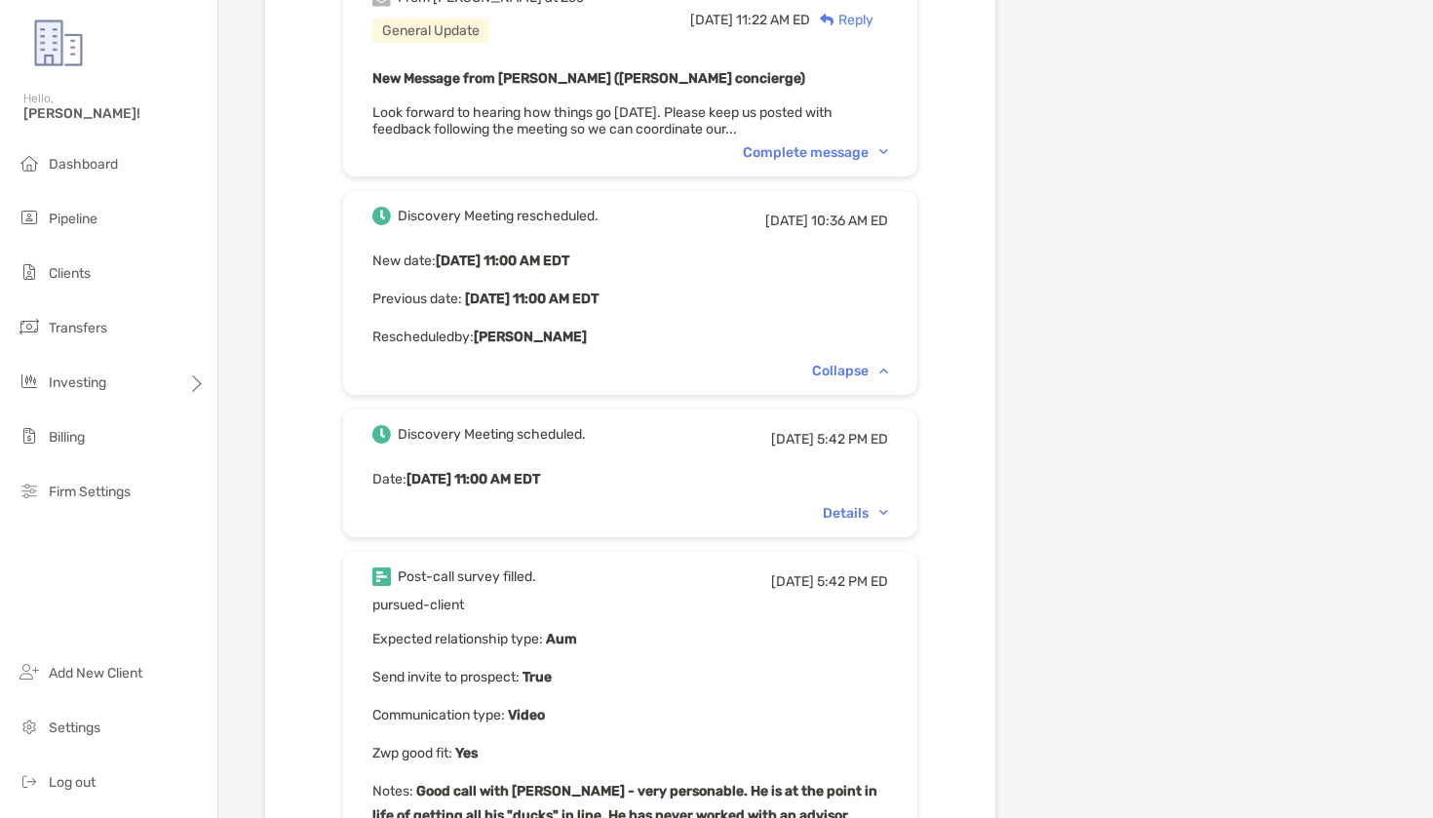
click at [789, 157] on div "Complete message" at bounding box center [815, 152] width 145 height 17
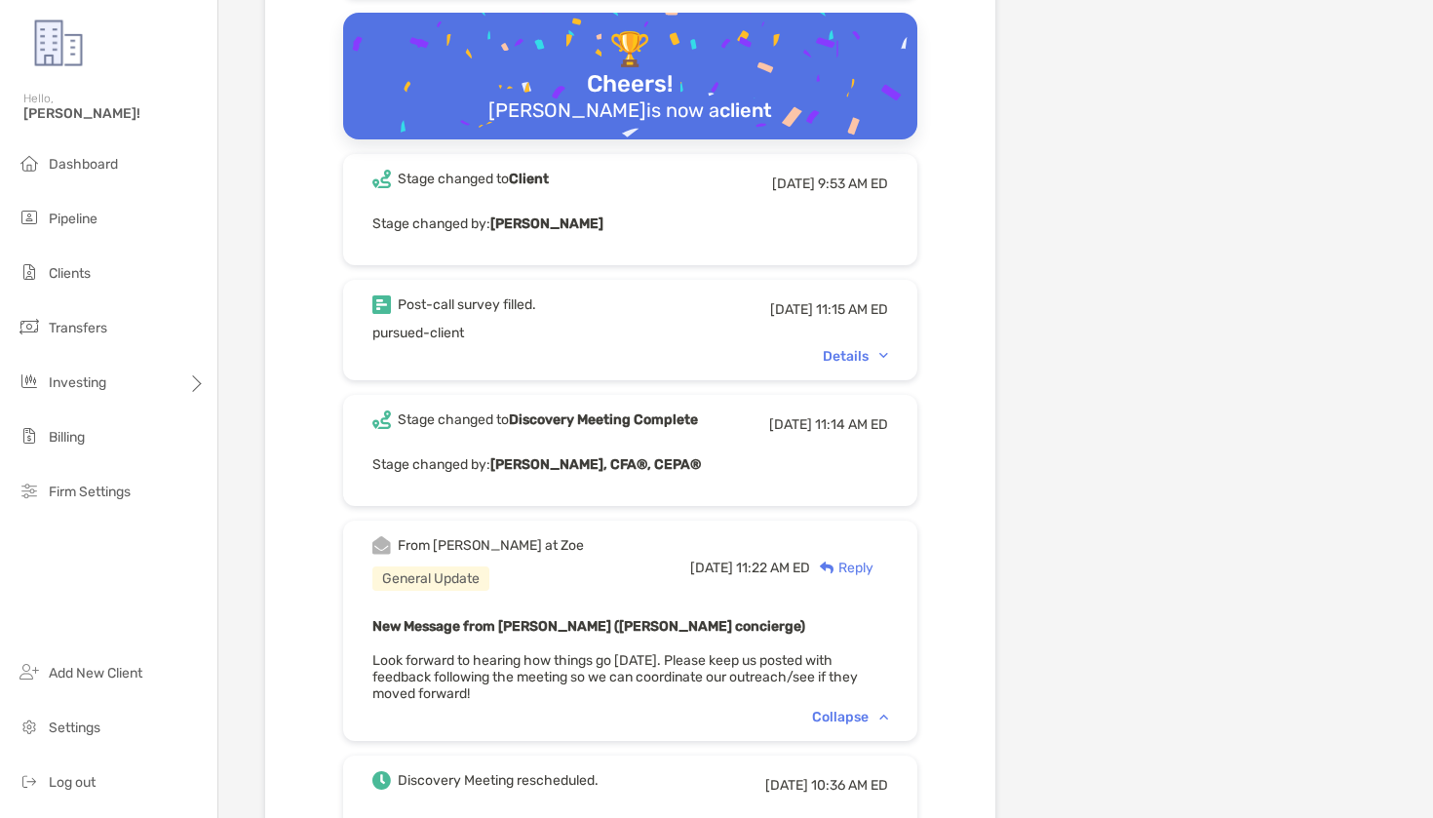
scroll to position [734, 0]
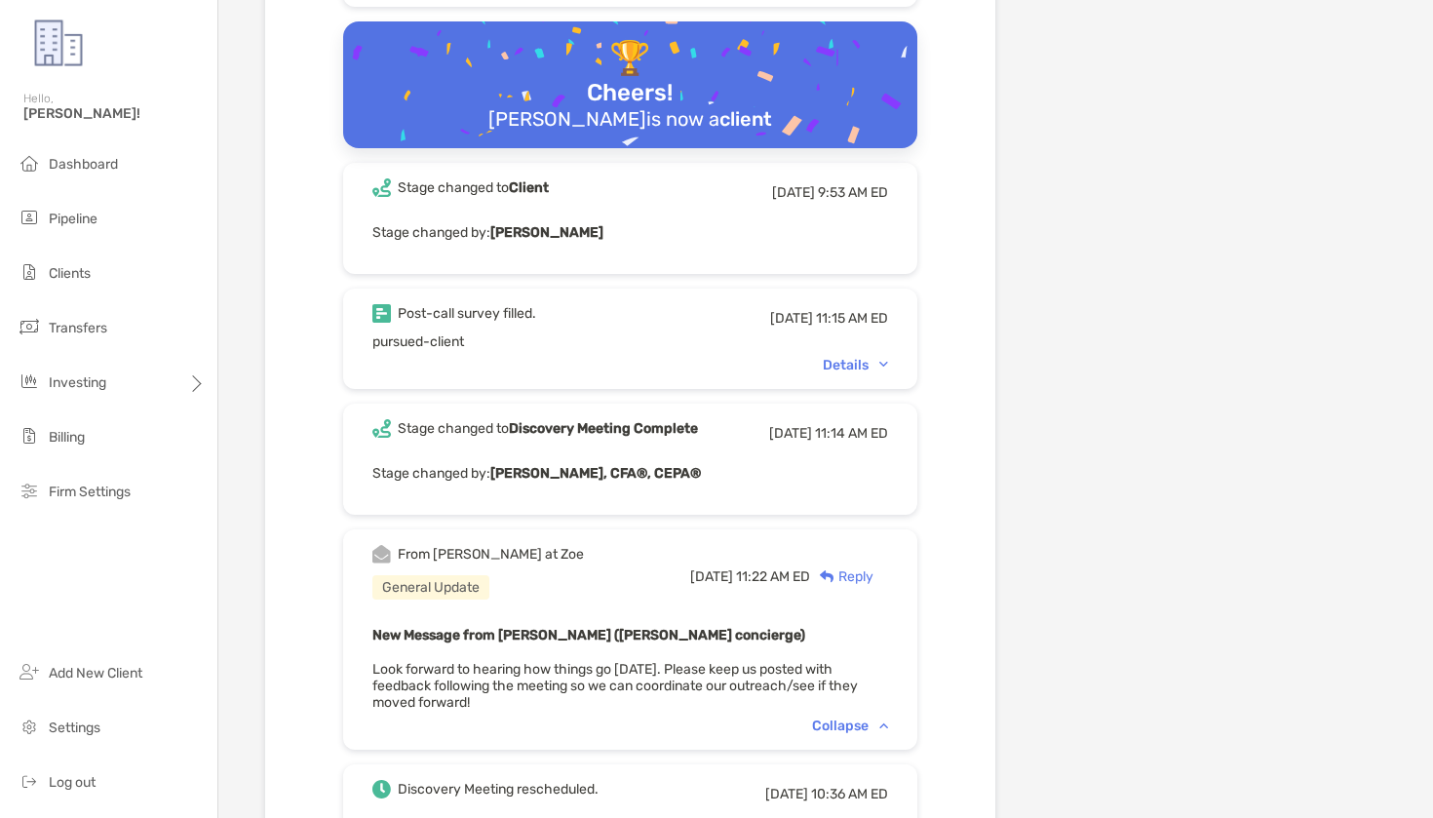
click at [869, 373] on div "Post-call survey filled. Sat, Aug 9 11:15 AM ED pursued-client Details" at bounding box center [630, 339] width 574 height 100
click at [861, 364] on div "Details" at bounding box center [855, 365] width 65 height 17
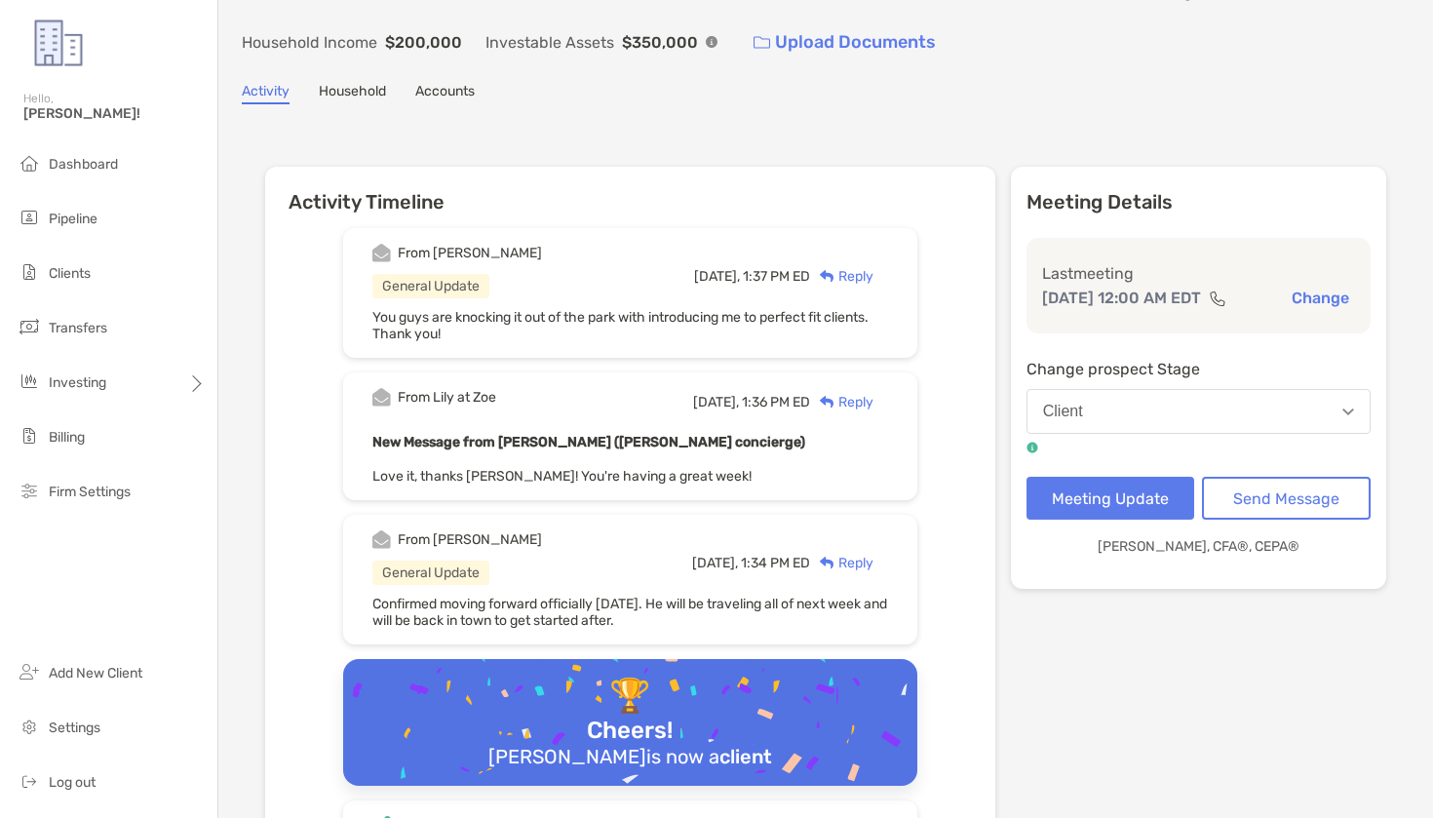
scroll to position [0, 0]
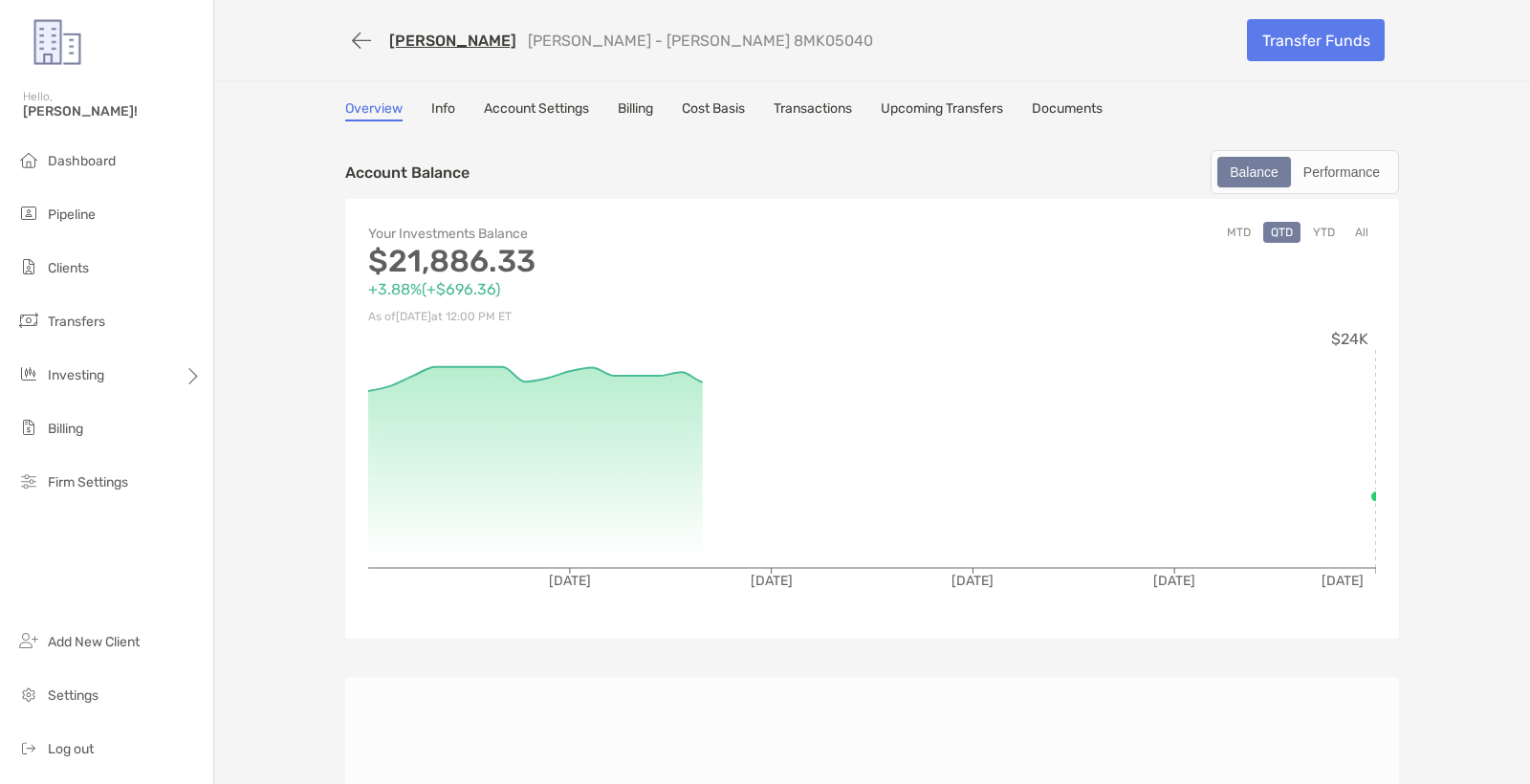
click at [525, 102] on link "Account Settings" at bounding box center [536, 110] width 105 height 21
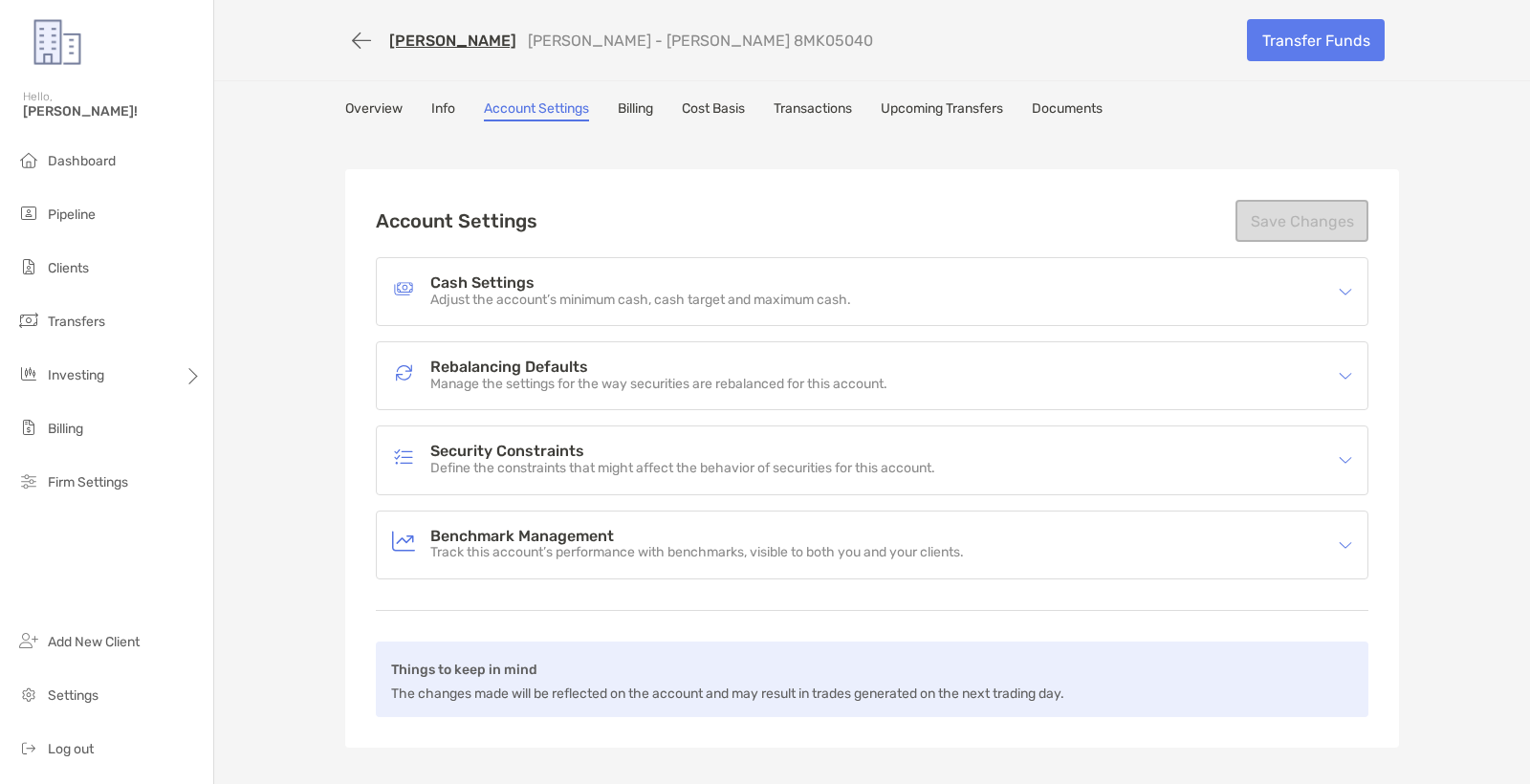
click at [457, 108] on div "Overview Info Account Settings Billing Cost Basis Transactions Upcoming Transfe…" at bounding box center [872, 110] width 1054 height 21
click at [456, 115] on div "Overview Info Account Settings Billing Cost Basis Transactions Upcoming Transfe…" at bounding box center [872, 110] width 1054 height 21
click at [448, 113] on link "Info" at bounding box center [444, 110] width 24 height 21
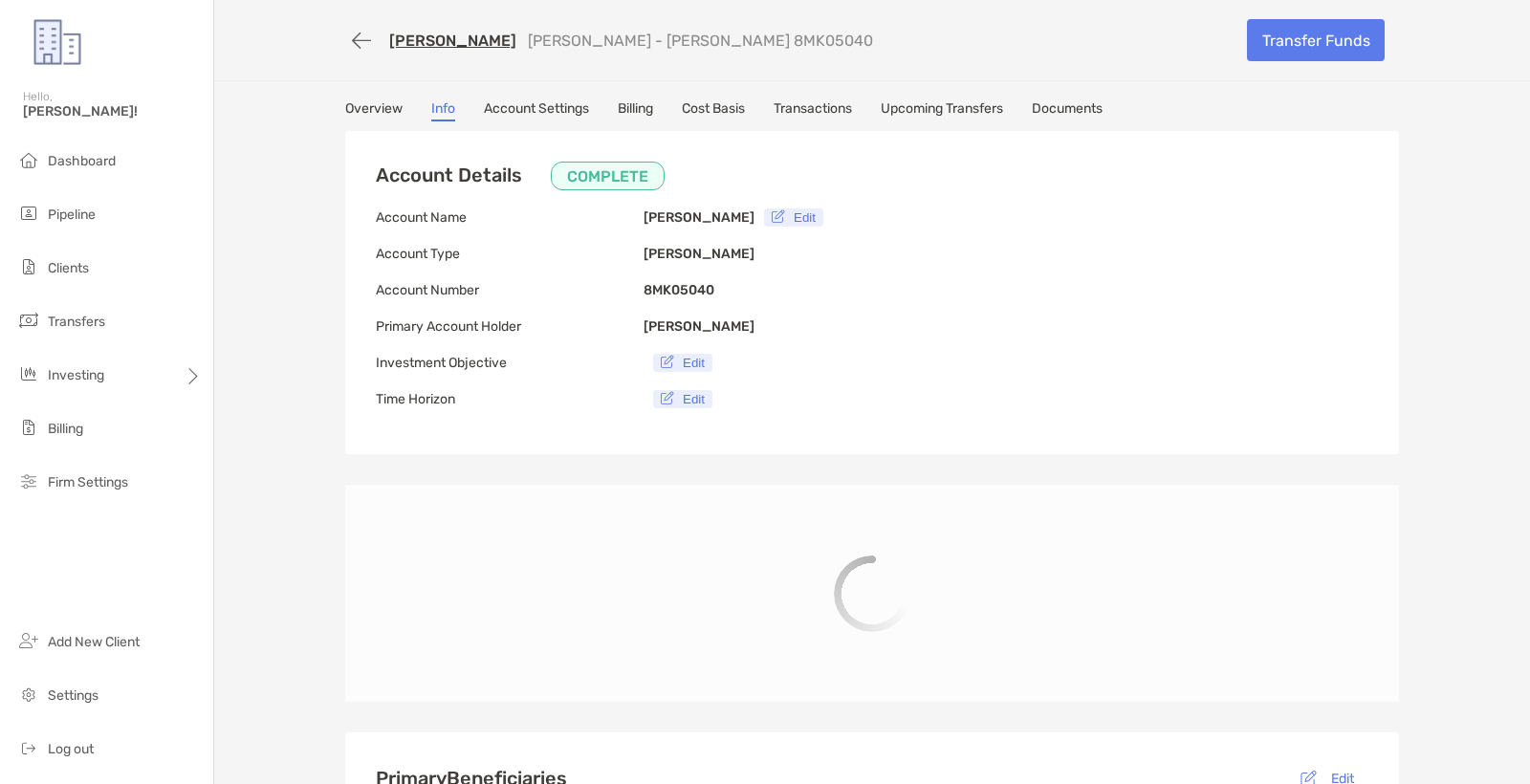
type input "**********"
